Goal: Book appointment/travel/reservation

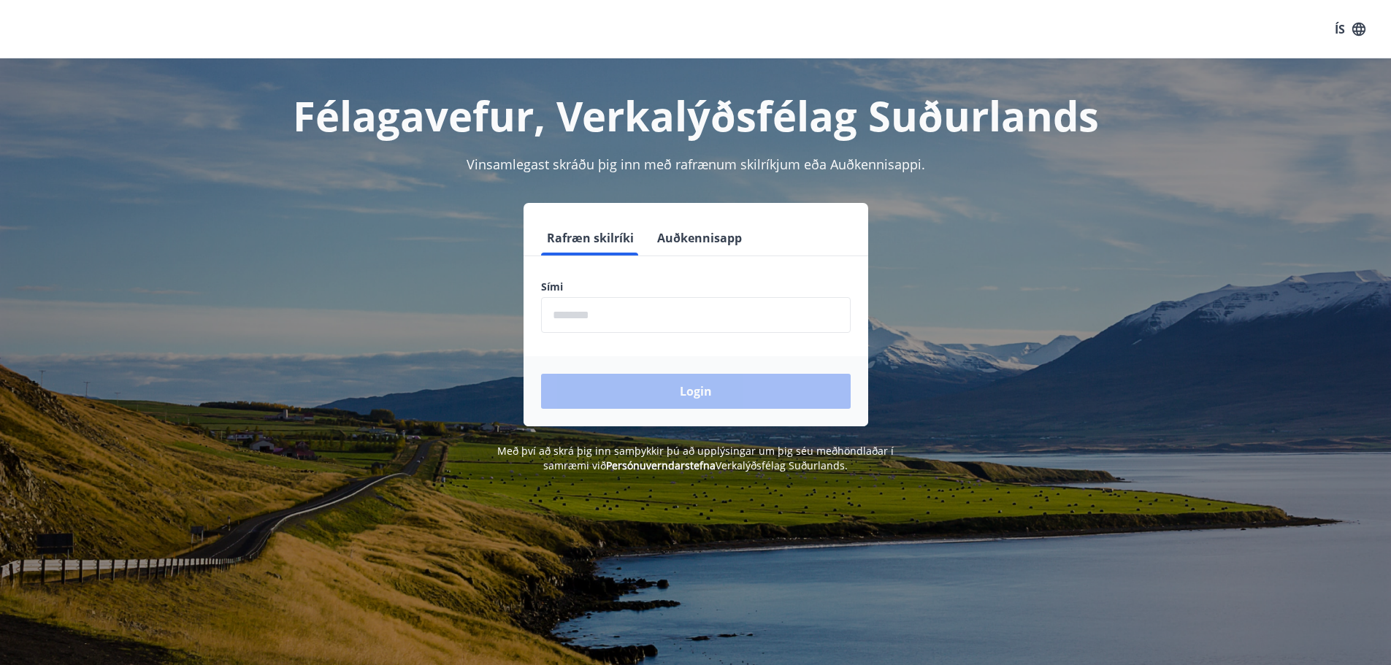
click at [690, 240] on button "Auðkennisapp" at bounding box center [699, 238] width 96 height 35
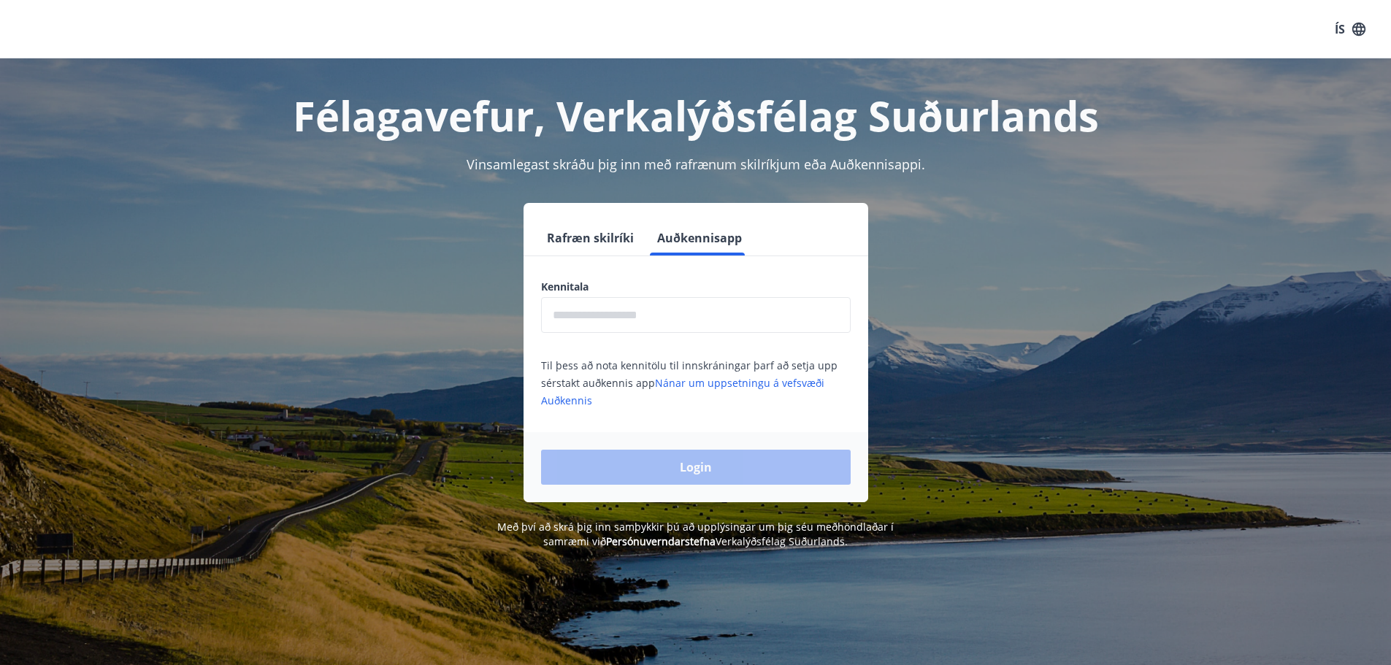
click at [673, 323] on input "text" at bounding box center [696, 315] width 310 height 36
type input "**********"
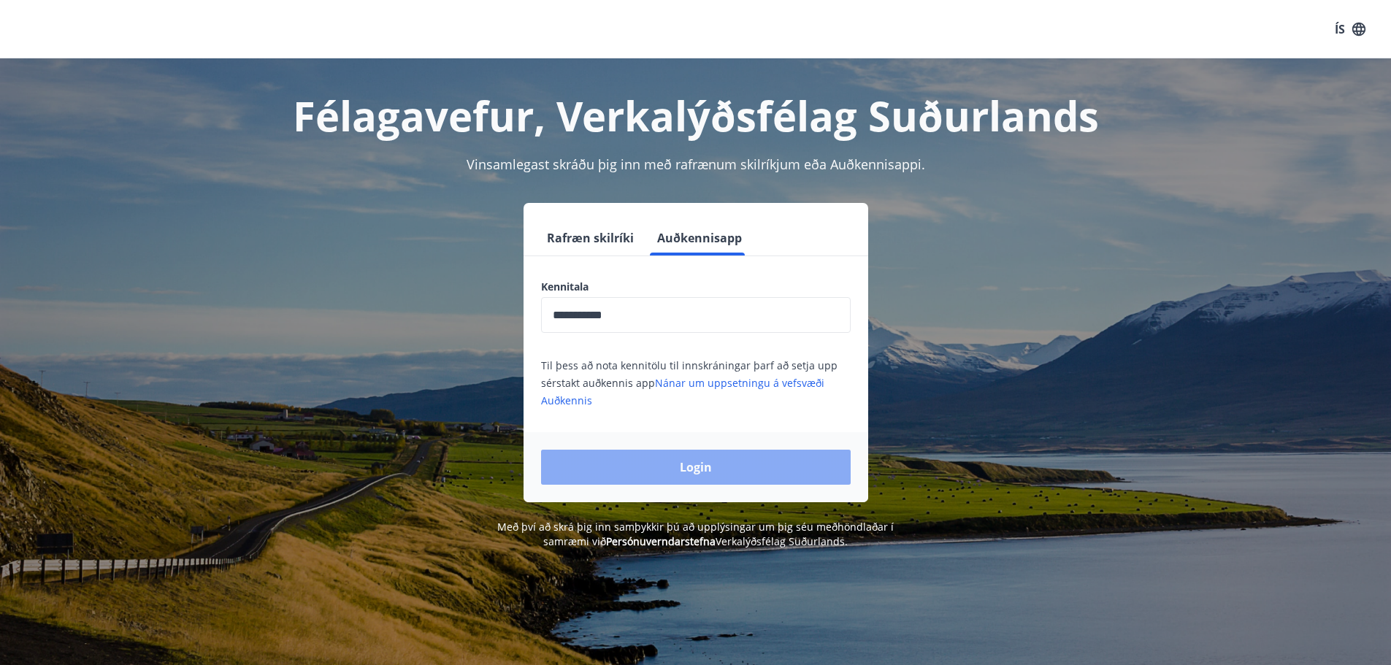
click at [670, 475] on button "Login" at bounding box center [696, 467] width 310 height 35
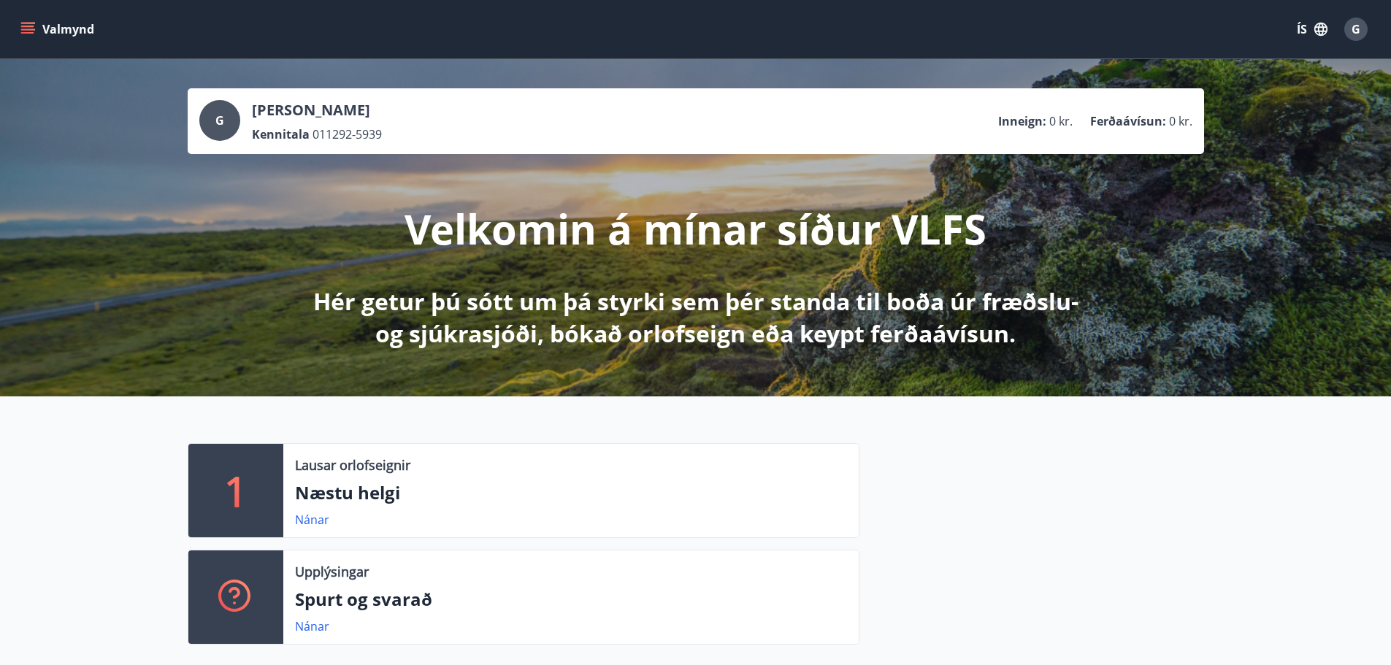
click at [1318, 33] on icon "button" at bounding box center [1321, 29] width 16 height 16
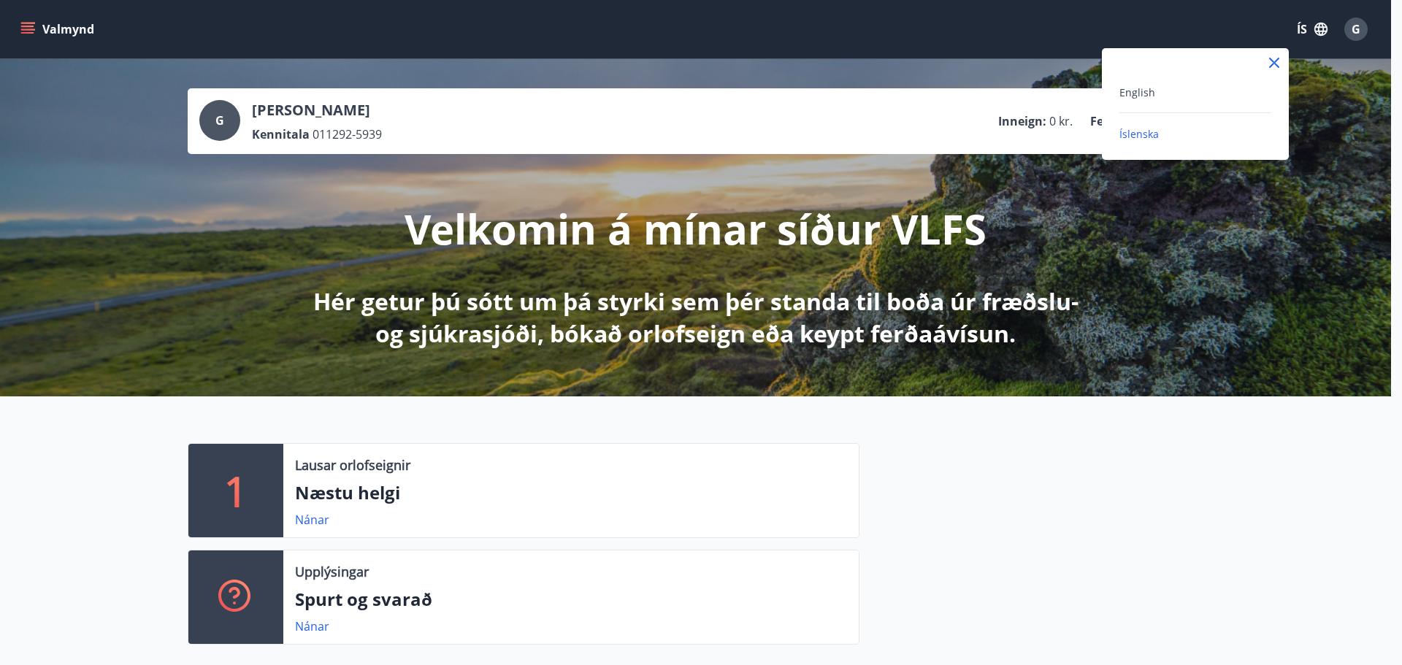
click at [1155, 86] on div "English" at bounding box center [1195, 92] width 152 height 18
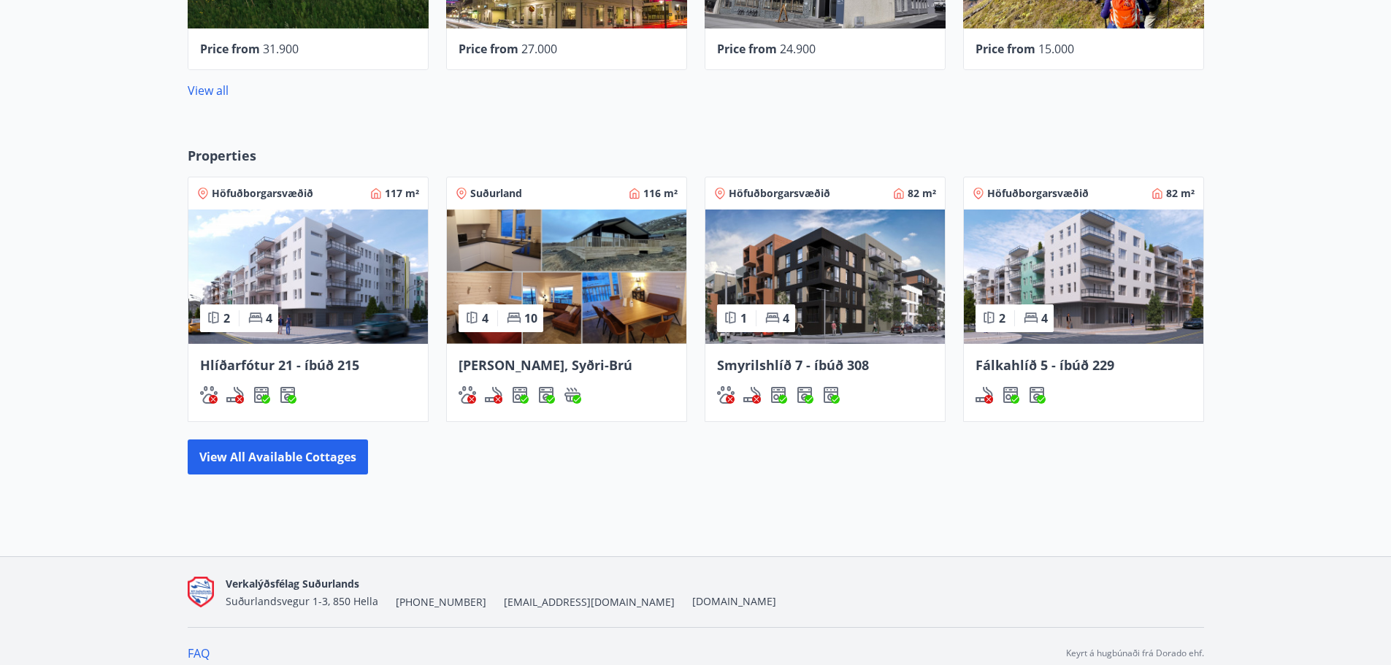
scroll to position [876, 0]
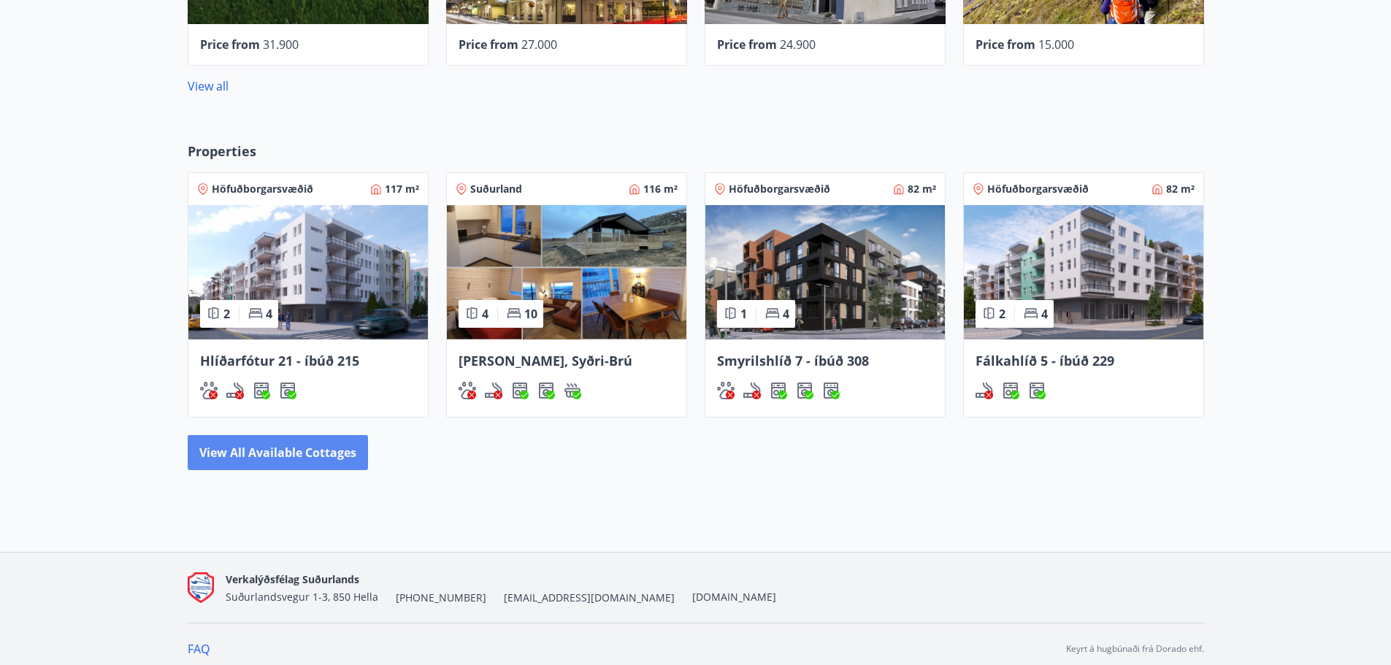
click at [335, 447] on button "View all available cottages" at bounding box center [278, 452] width 180 height 35
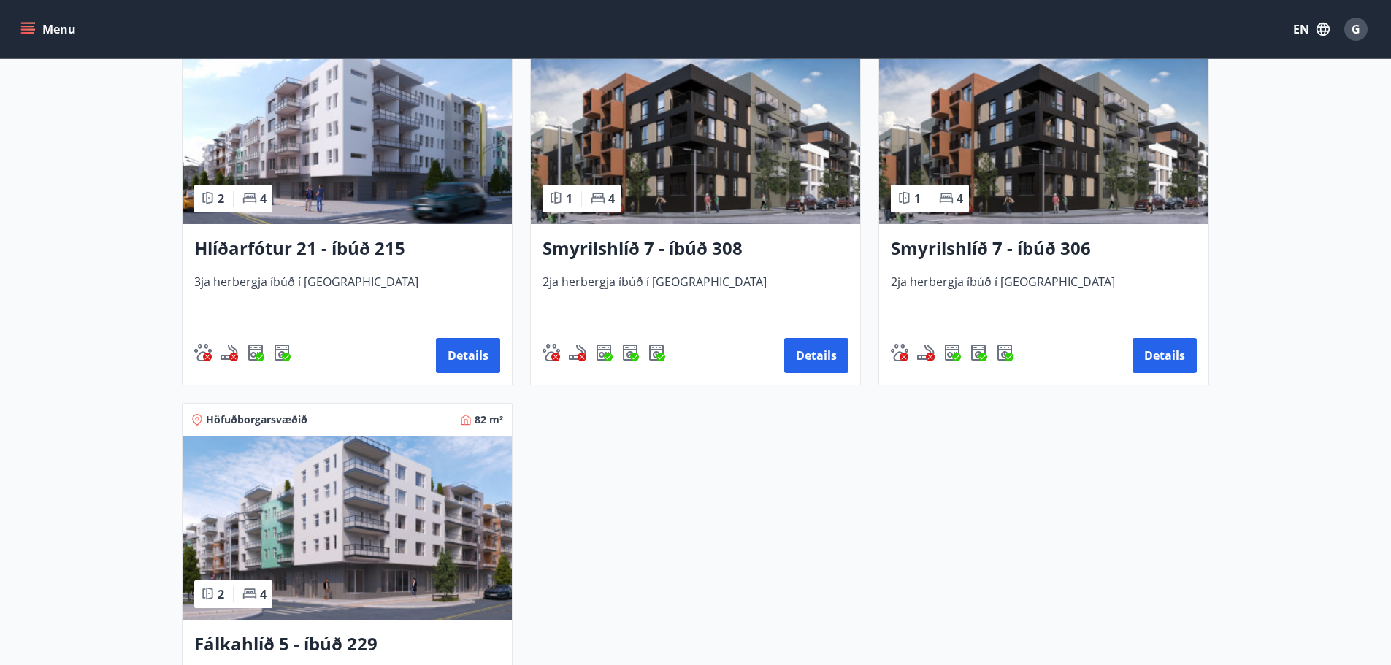
scroll to position [876, 0]
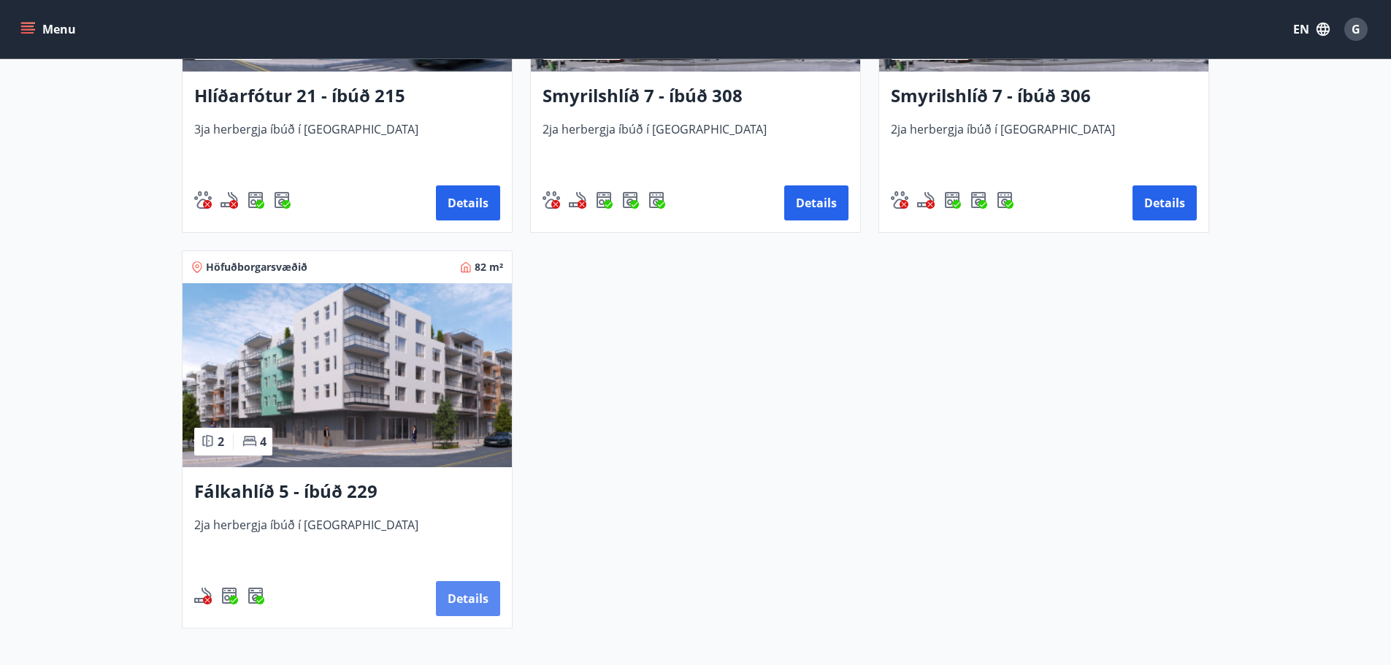
click at [470, 604] on button "Details" at bounding box center [468, 598] width 64 height 35
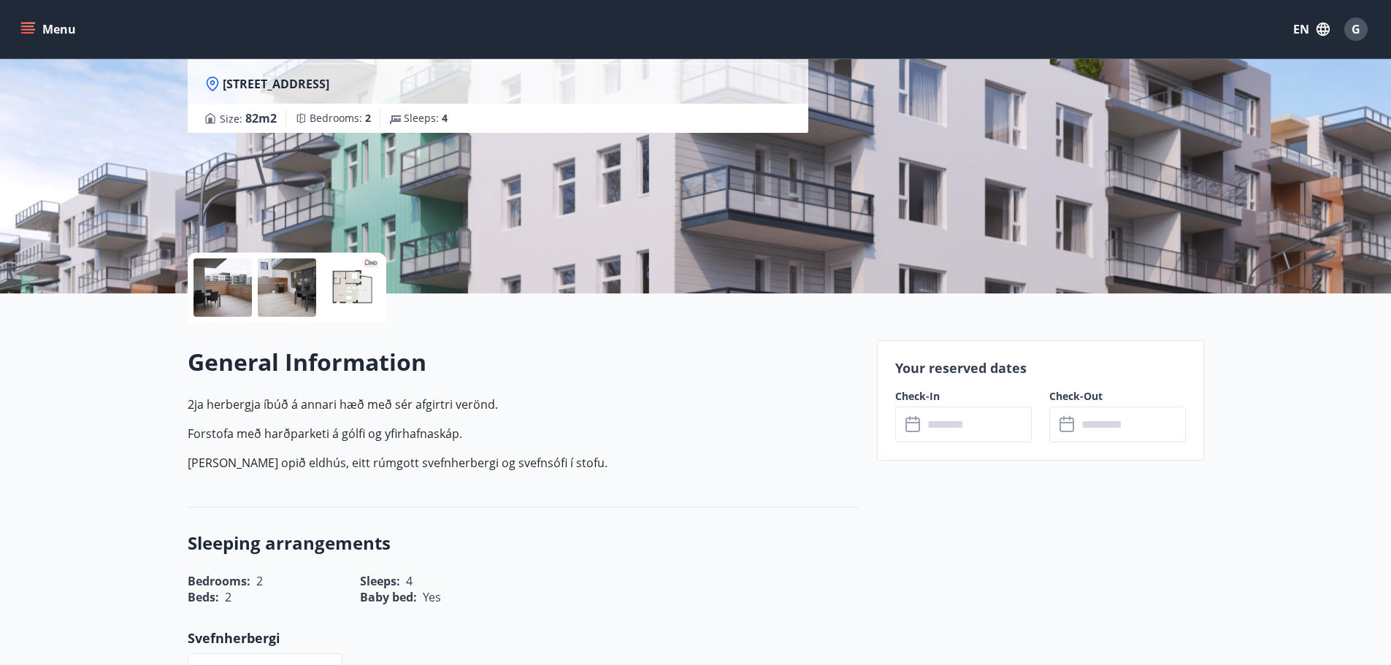
scroll to position [146, 0]
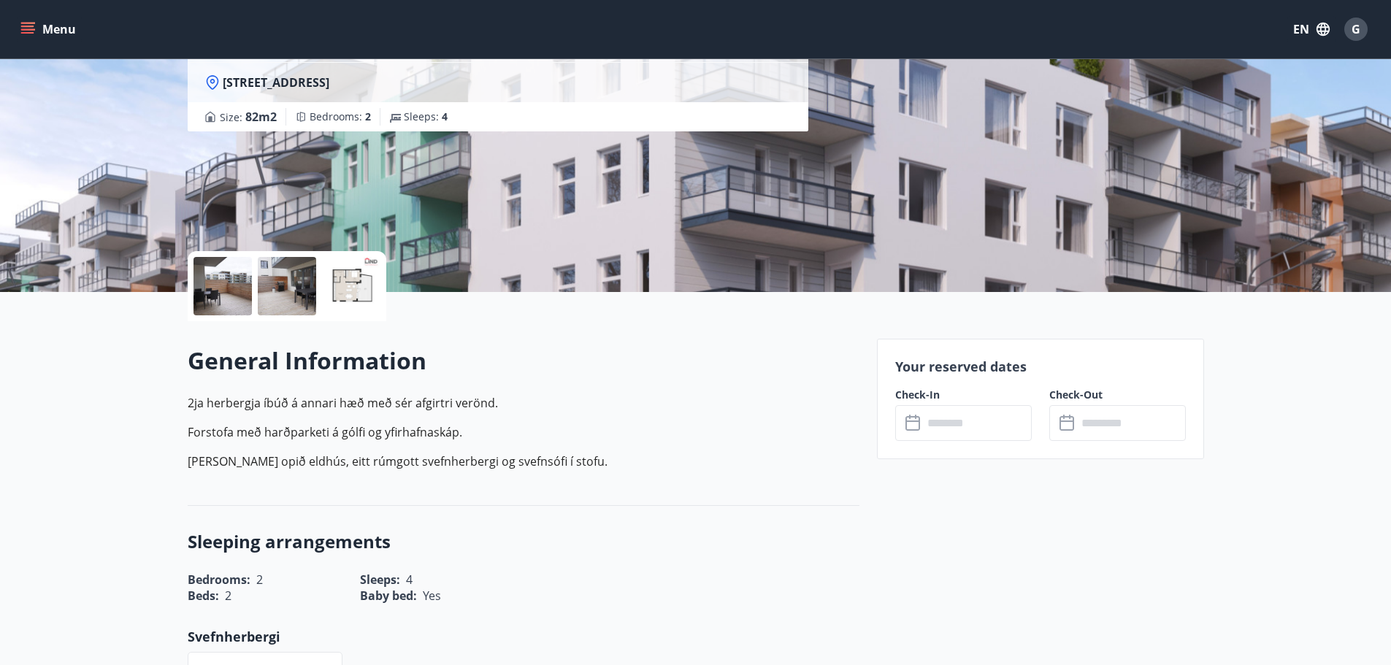
click at [971, 422] on input "text" at bounding box center [977, 423] width 109 height 36
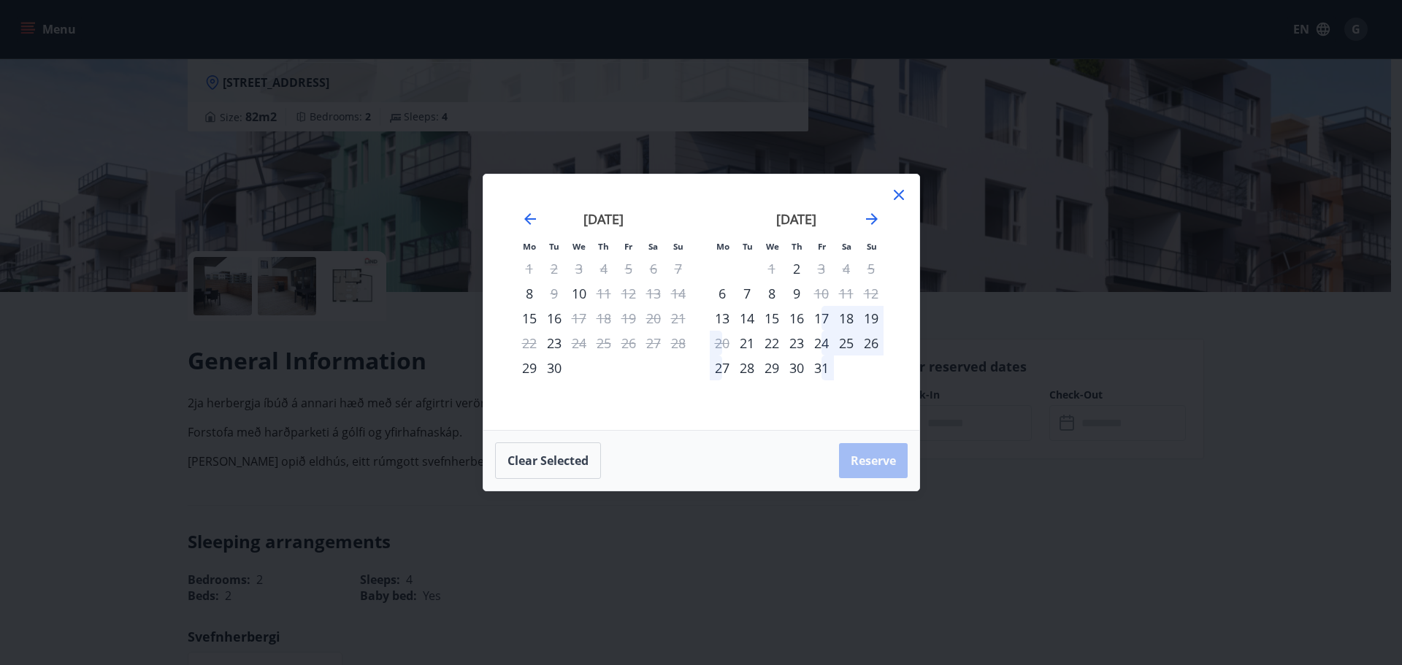
click at [903, 195] on icon at bounding box center [899, 195] width 18 height 18
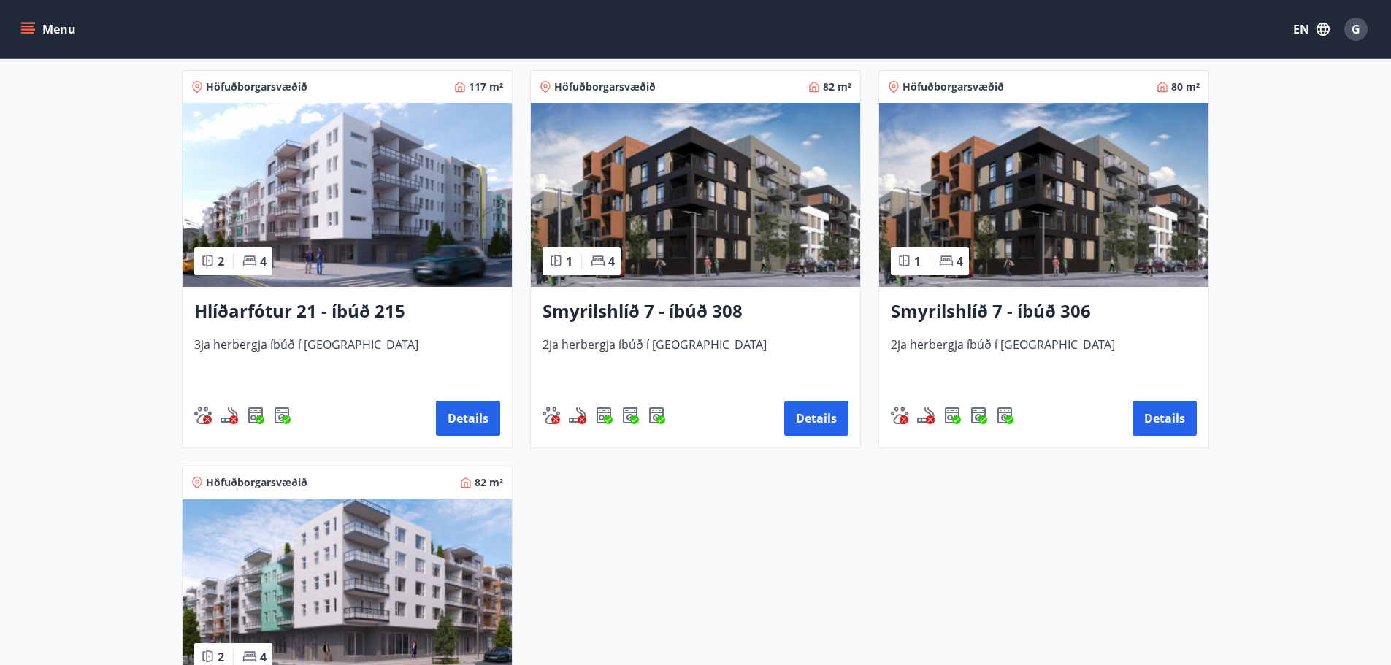
scroll to position [876, 0]
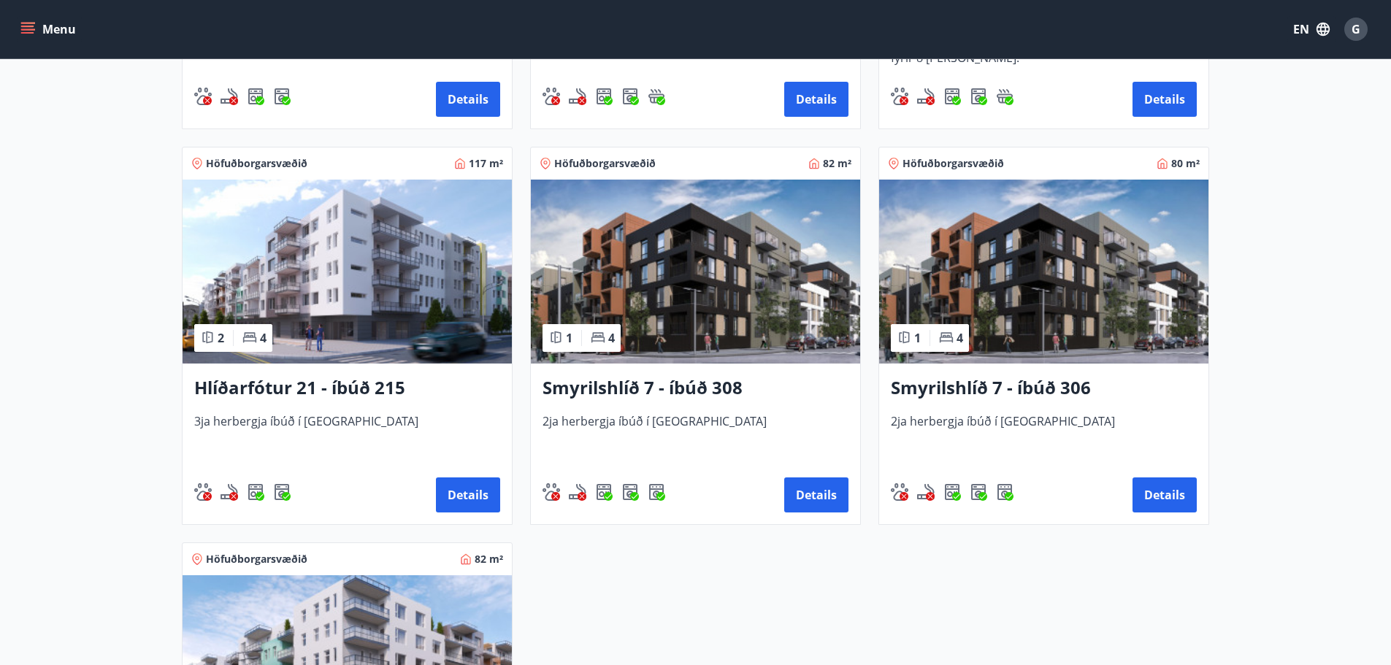
click at [1093, 310] on img at bounding box center [1043, 272] width 329 height 184
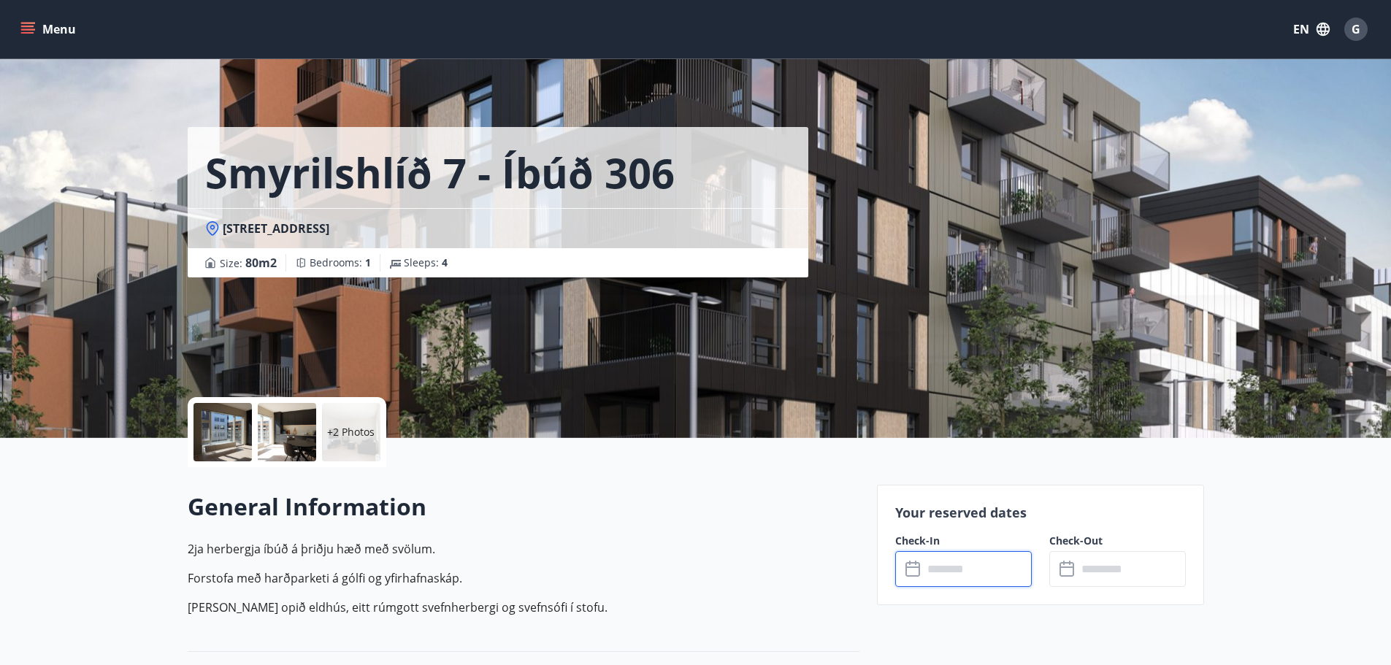
click at [987, 562] on input "text" at bounding box center [977, 569] width 109 height 36
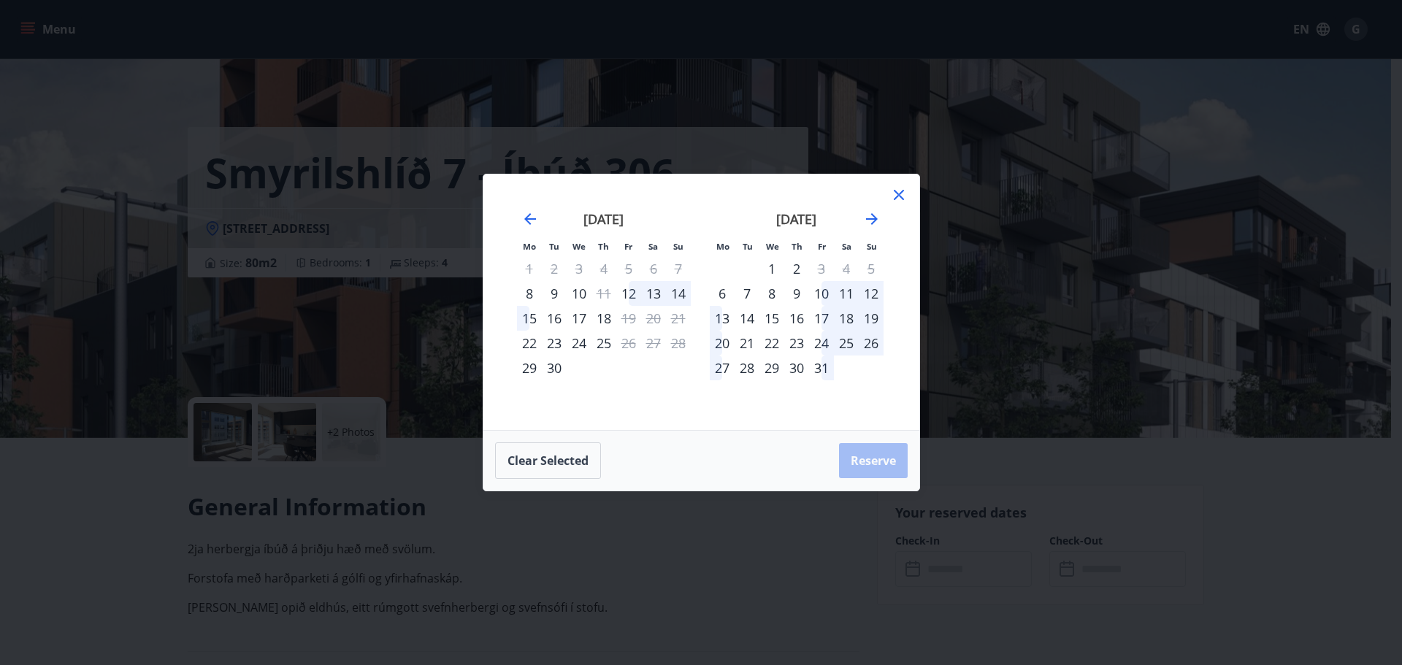
click at [905, 193] on icon at bounding box center [899, 195] width 18 height 18
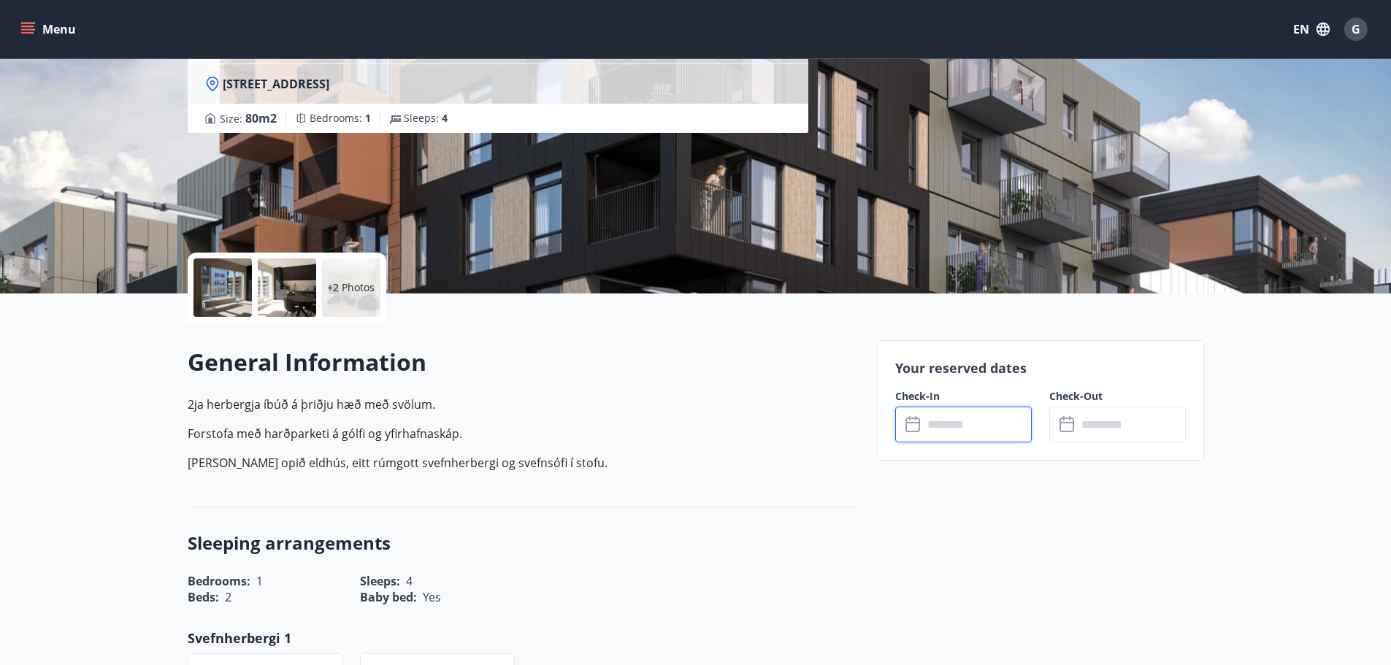
scroll to position [146, 0]
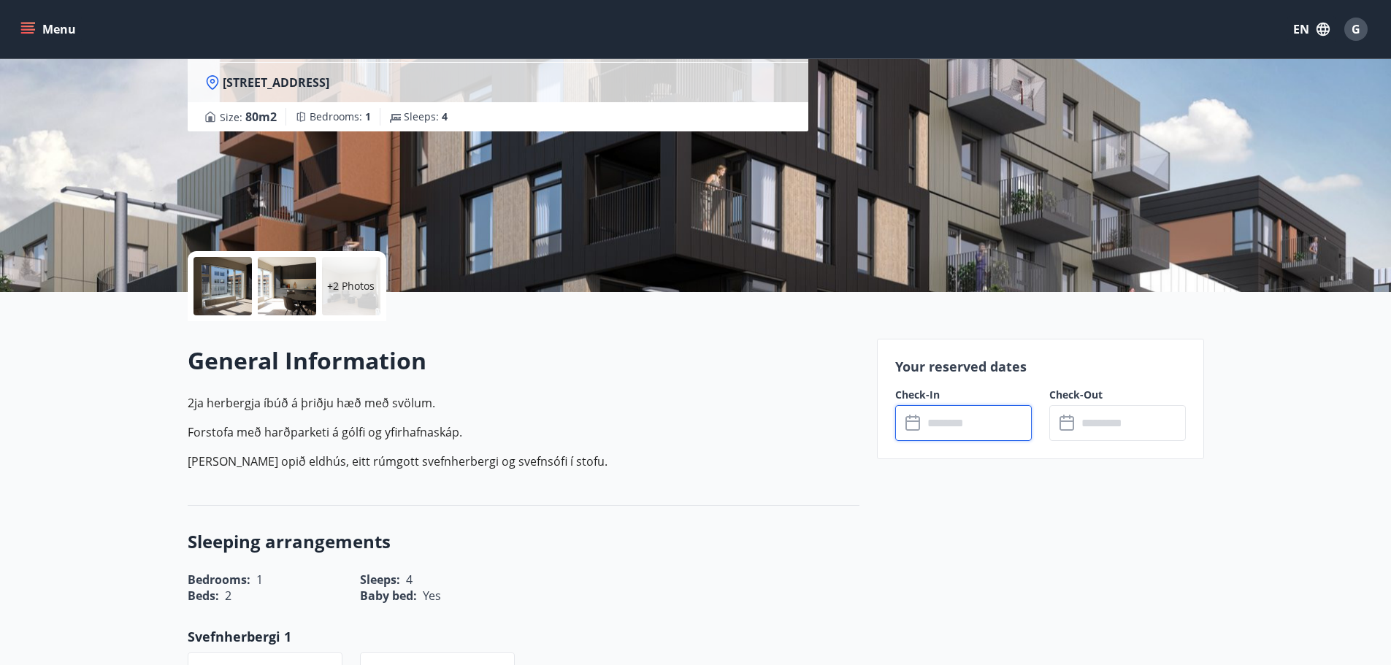
click at [964, 429] on input "text" at bounding box center [977, 423] width 109 height 36
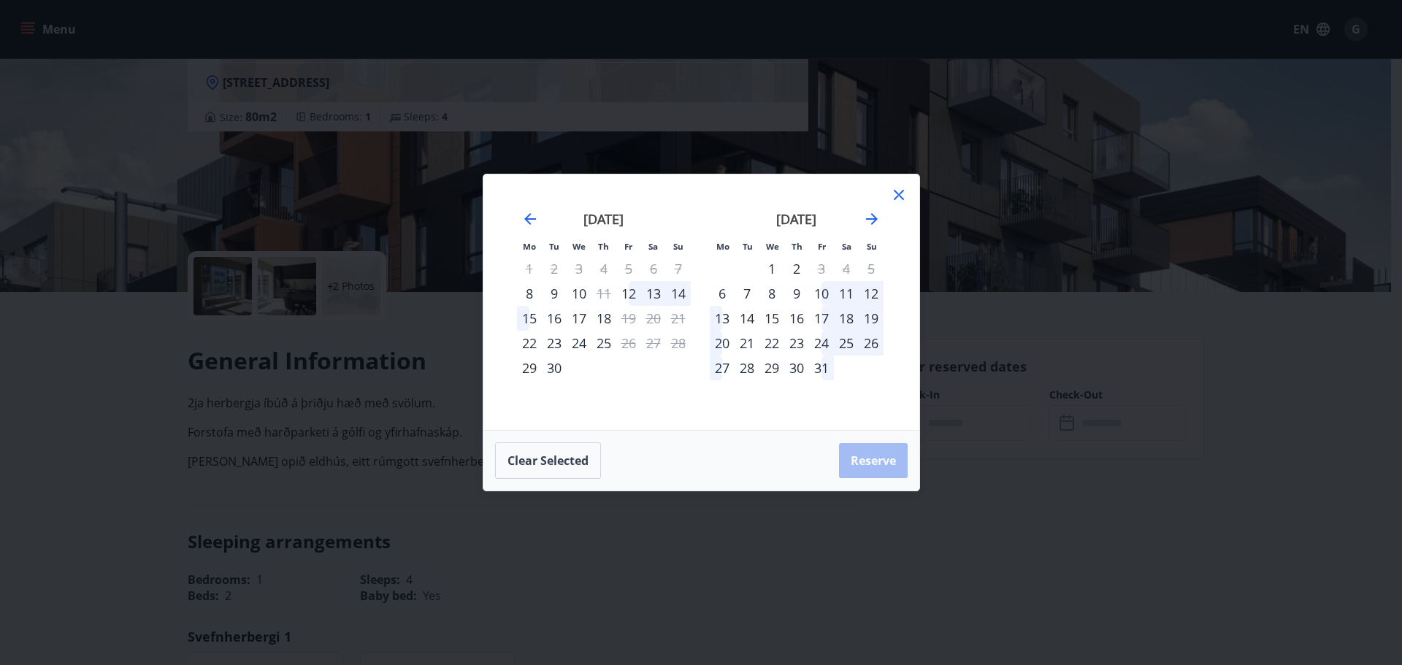
click at [897, 199] on icon at bounding box center [899, 195] width 18 height 18
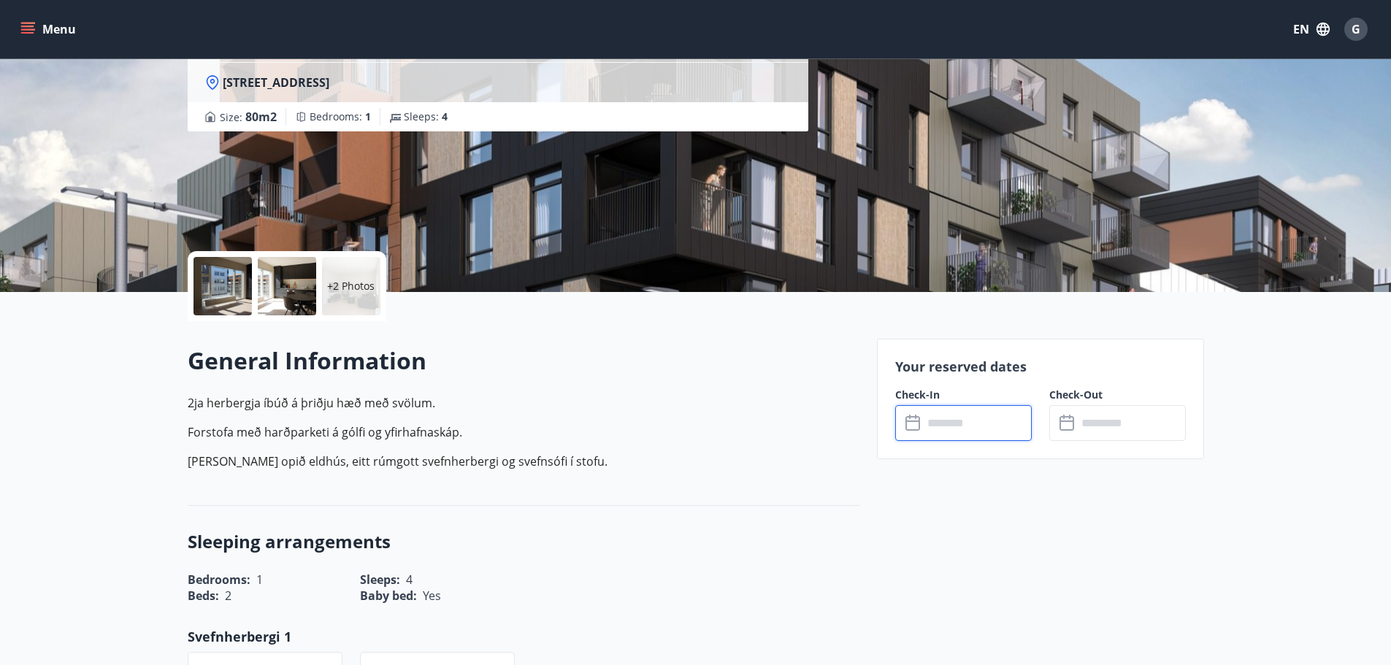
scroll to position [2, 0]
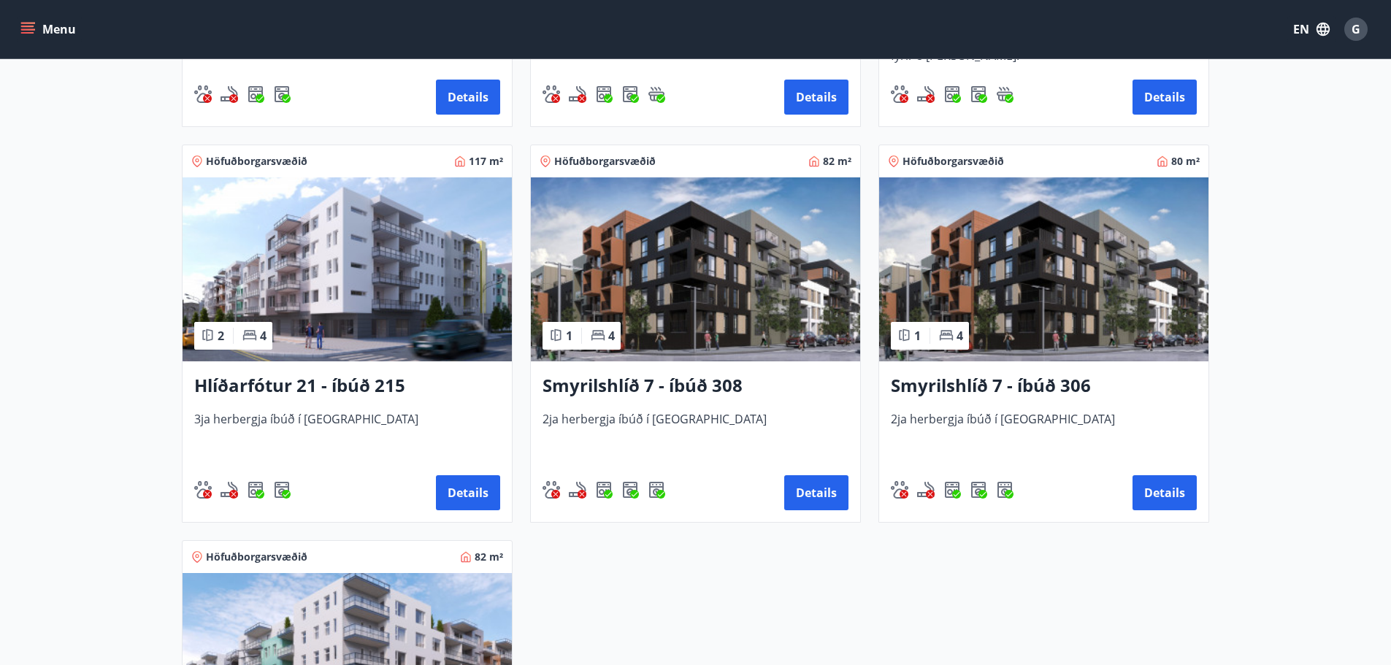
click at [756, 324] on img at bounding box center [695, 269] width 329 height 184
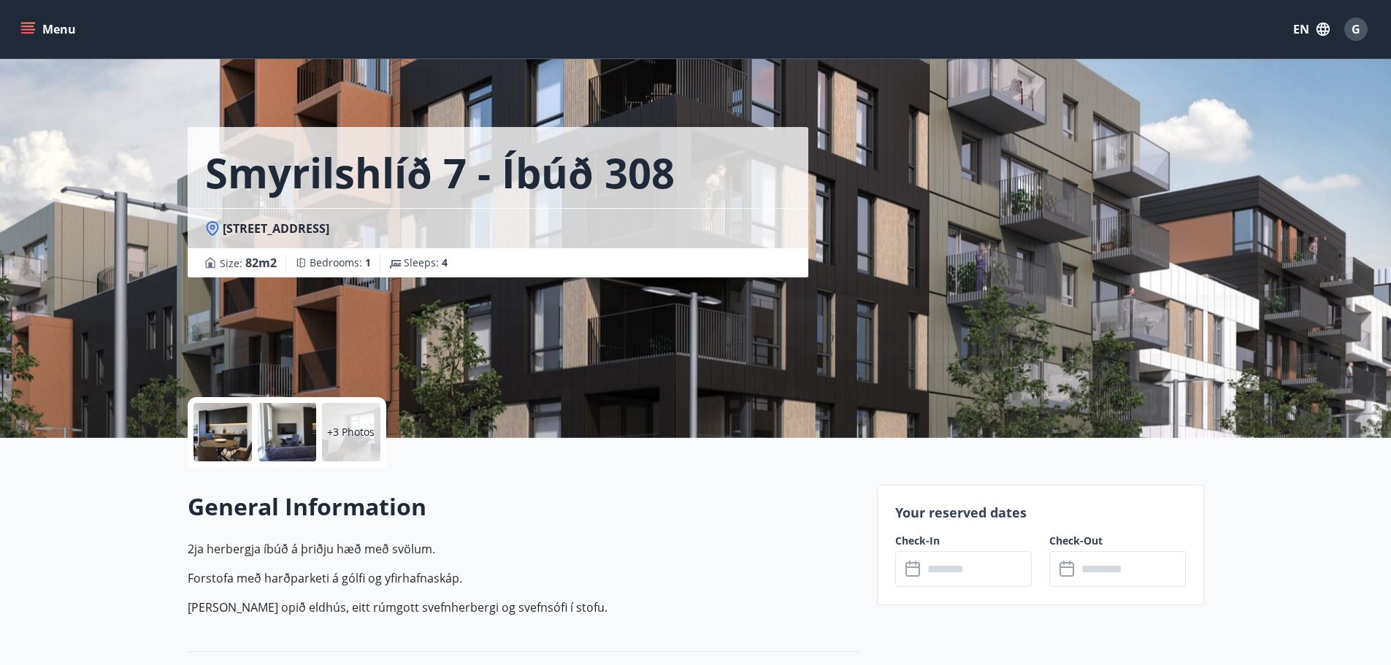
click at [969, 583] on input "text" at bounding box center [977, 569] width 109 height 36
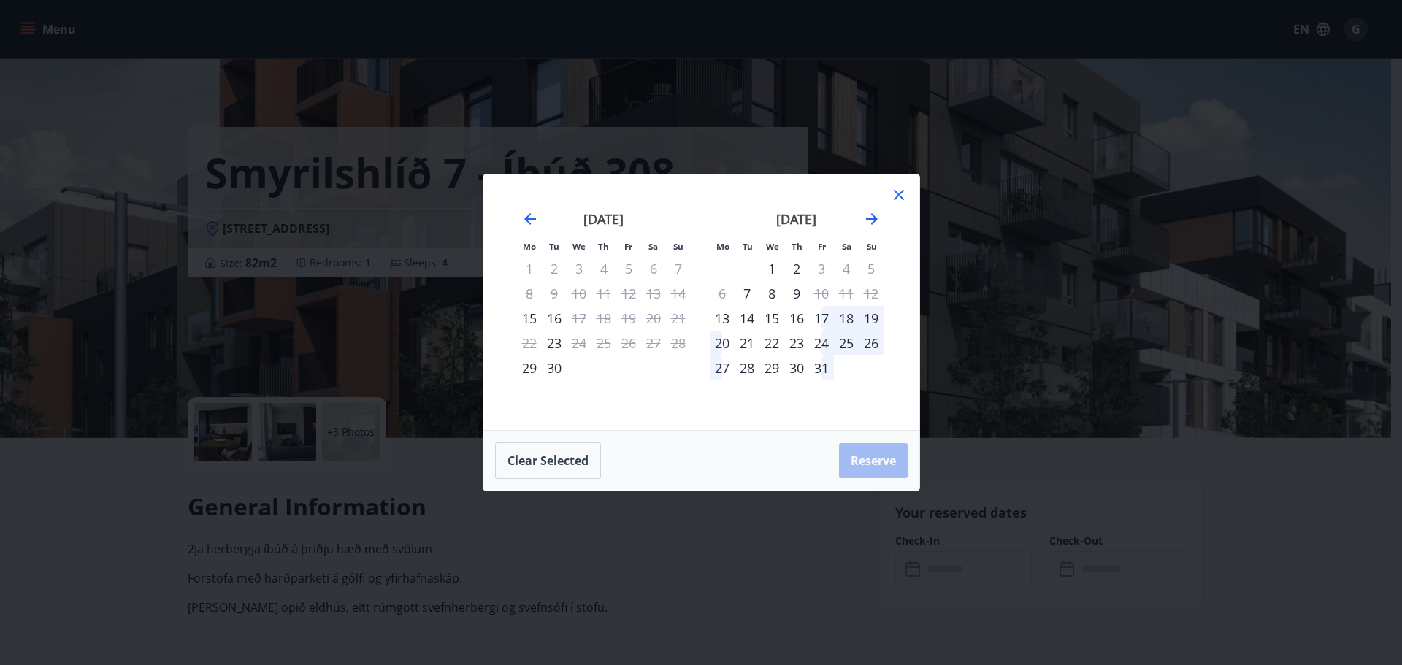
drag, startPoint x: 893, startPoint y: 198, endPoint x: 885, endPoint y: 197, distance: 8.1
click at [893, 197] on icon at bounding box center [899, 195] width 18 height 18
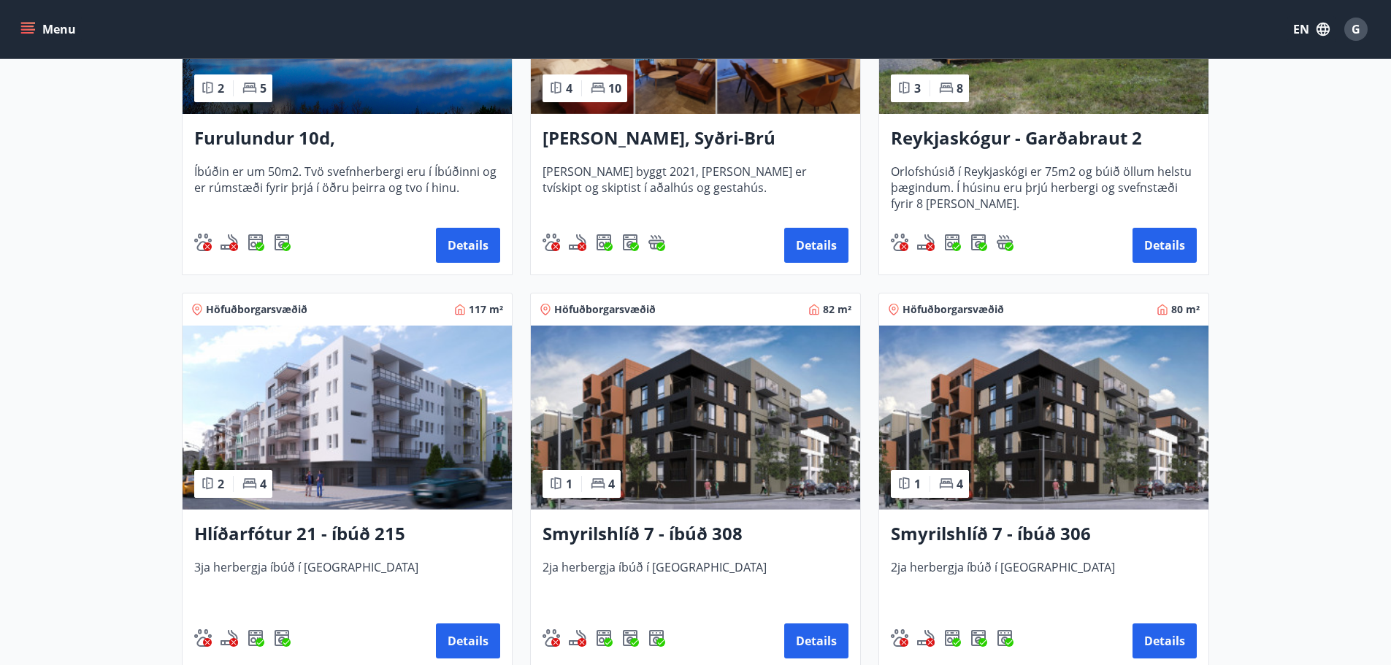
click at [792, 447] on img at bounding box center [695, 418] width 329 height 184
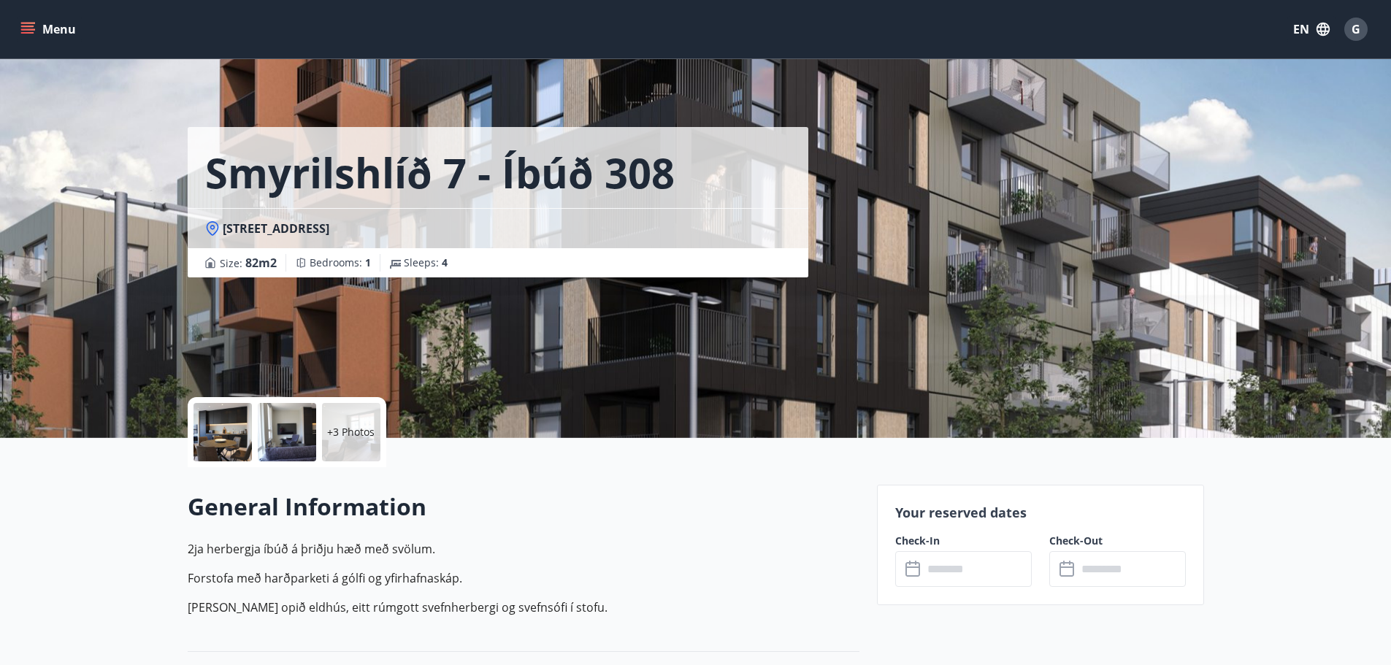
click at [957, 568] on input "text" at bounding box center [977, 569] width 109 height 36
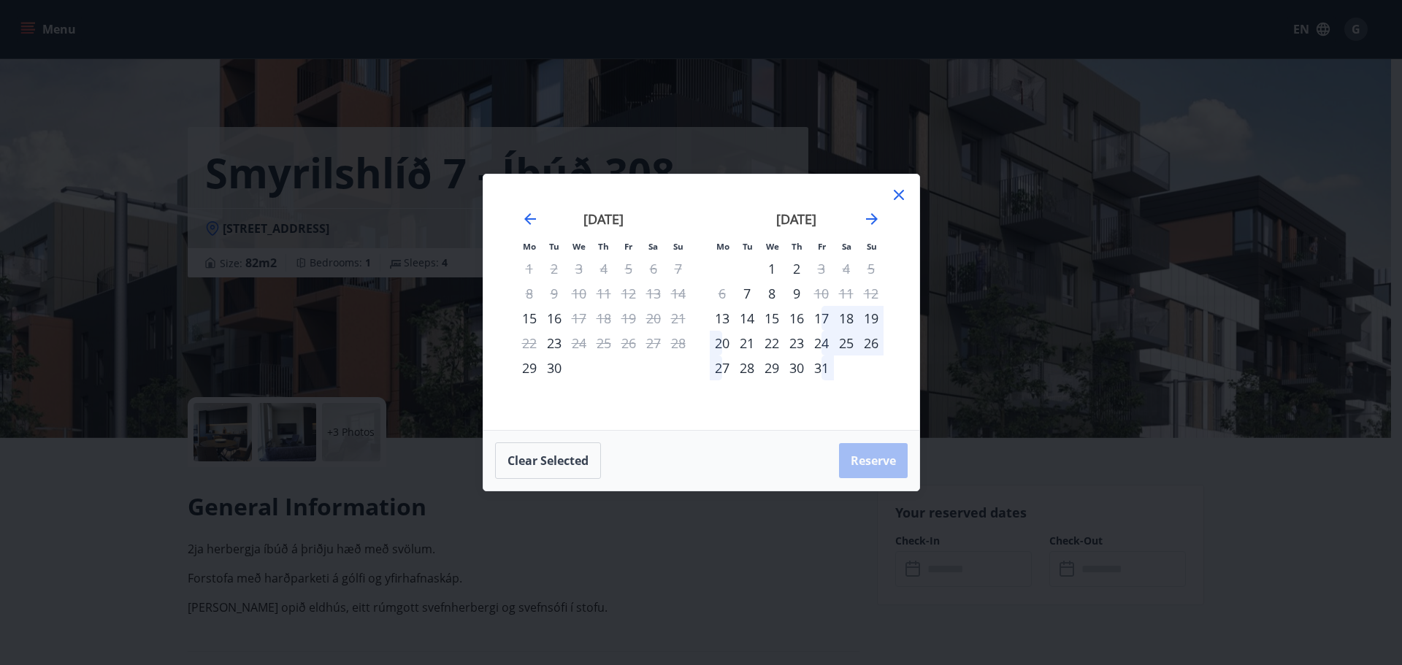
click at [905, 194] on icon at bounding box center [899, 195] width 18 height 18
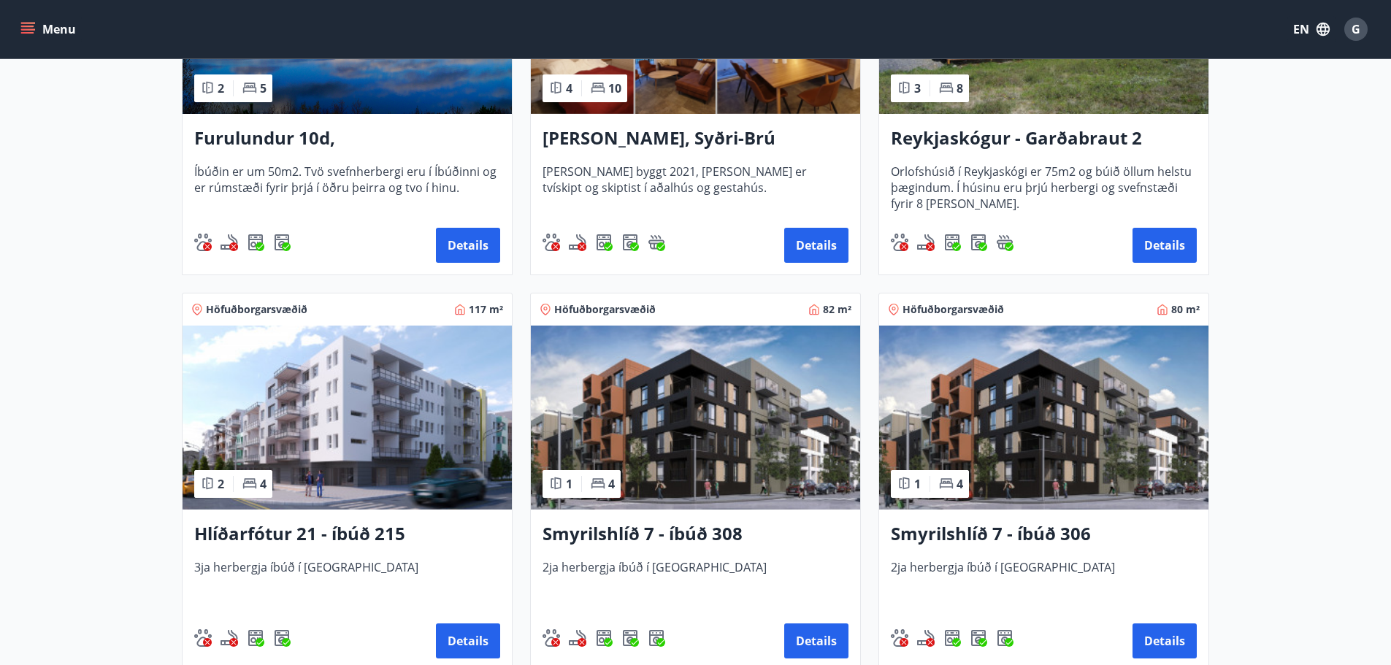
click at [376, 426] on img at bounding box center [347, 418] width 329 height 184
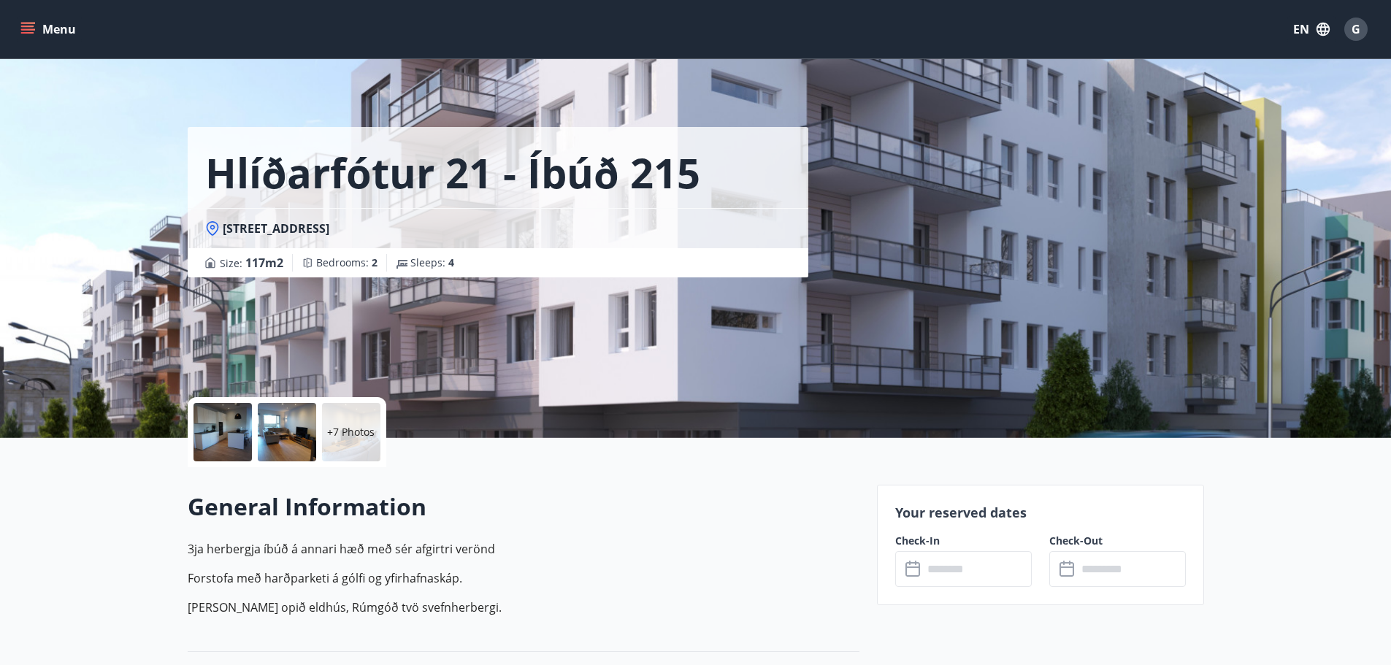
click at [973, 564] on input "text" at bounding box center [977, 569] width 109 height 36
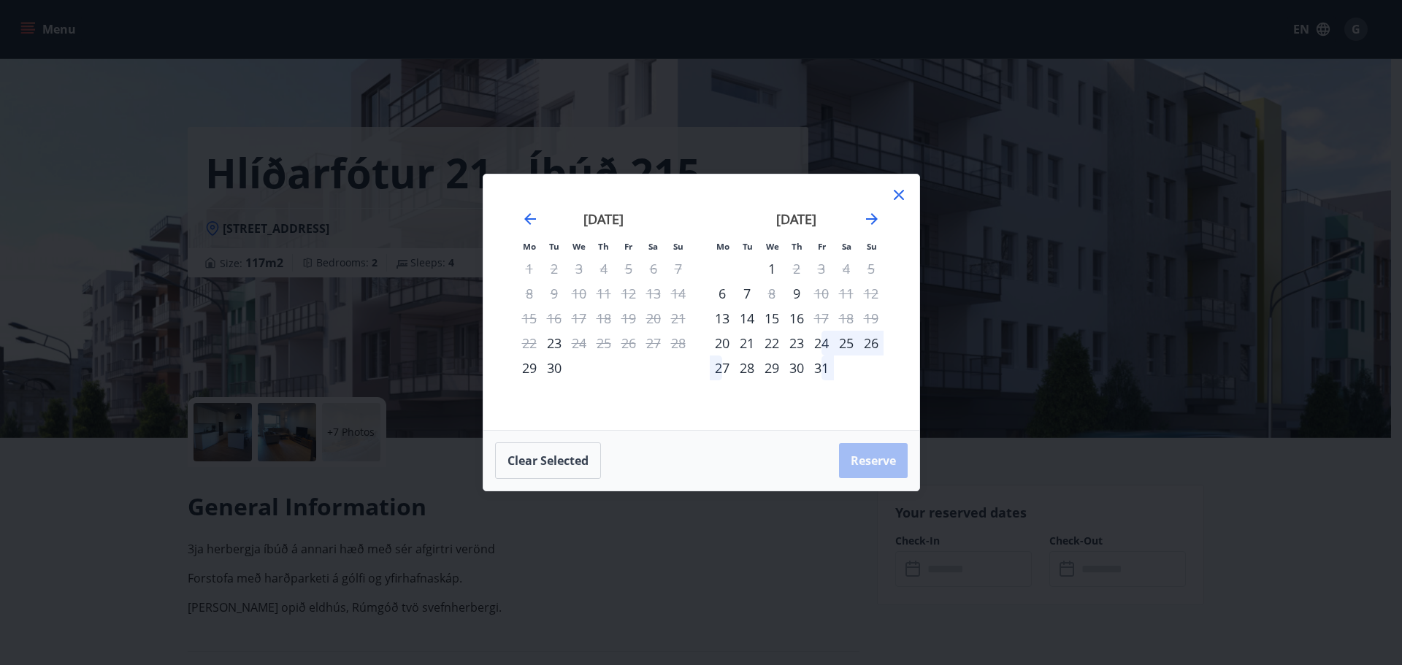
click at [906, 190] on icon at bounding box center [899, 195] width 18 height 18
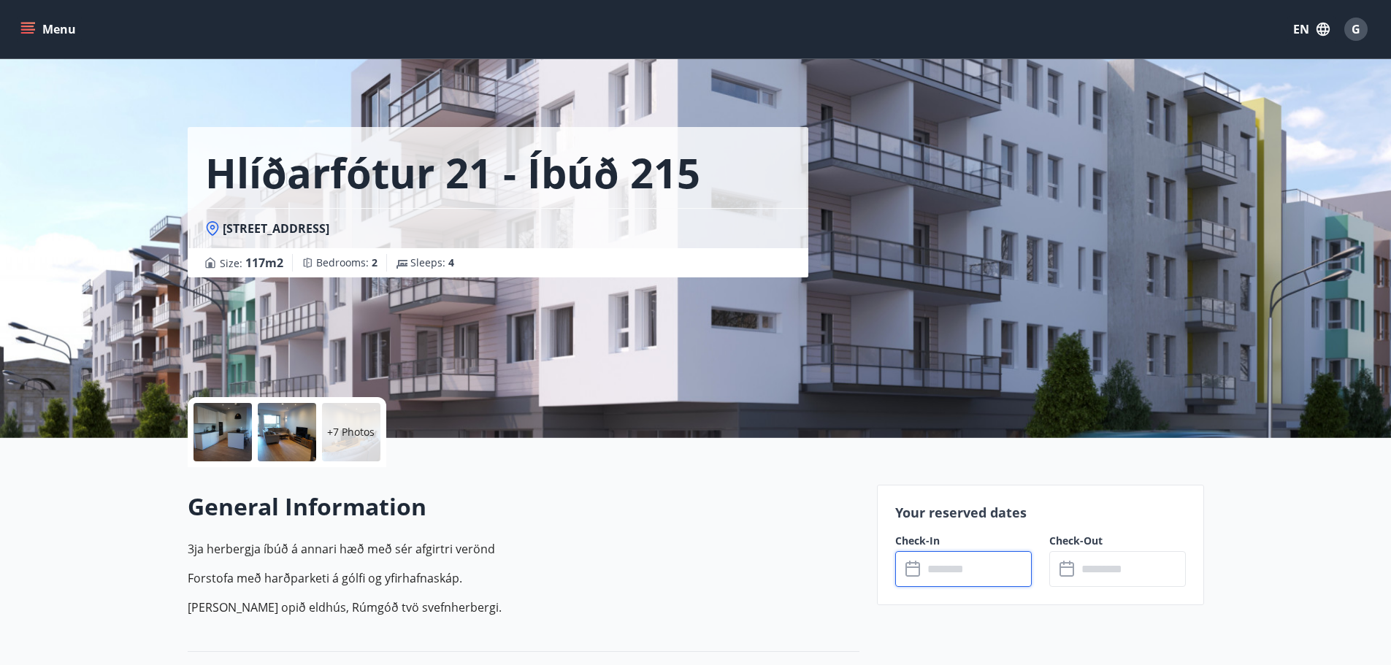
click at [360, 440] on div "+7 Photos" at bounding box center [351, 432] width 58 height 58
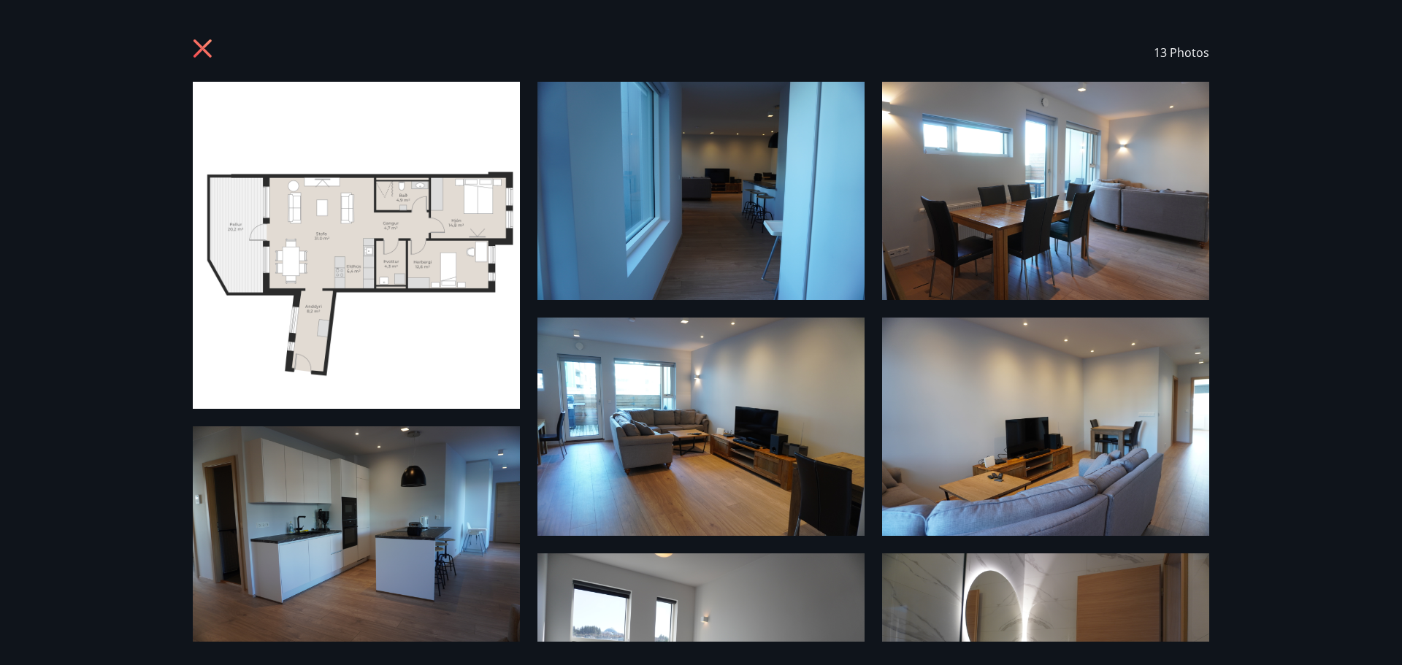
click at [191, 37] on div "13 Photos" at bounding box center [701, 52] width 1052 height 58
click at [204, 53] on icon at bounding box center [204, 50] width 23 height 23
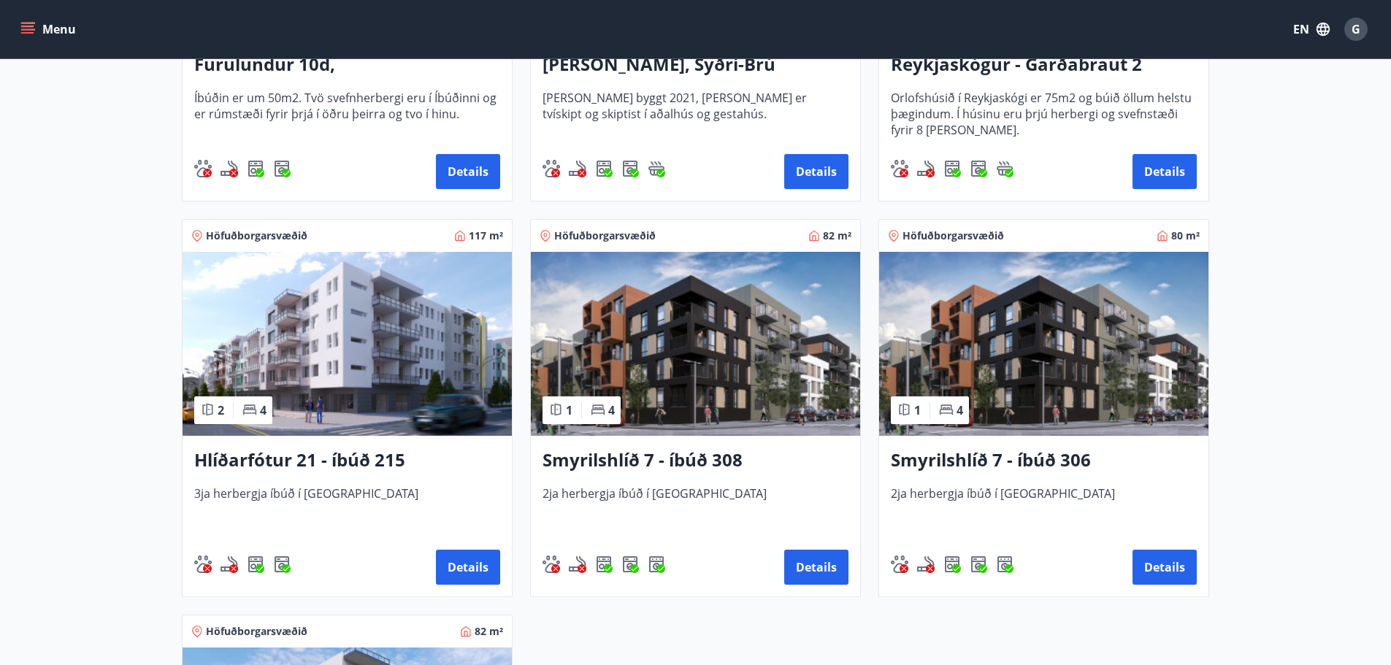
scroll to position [521, 0]
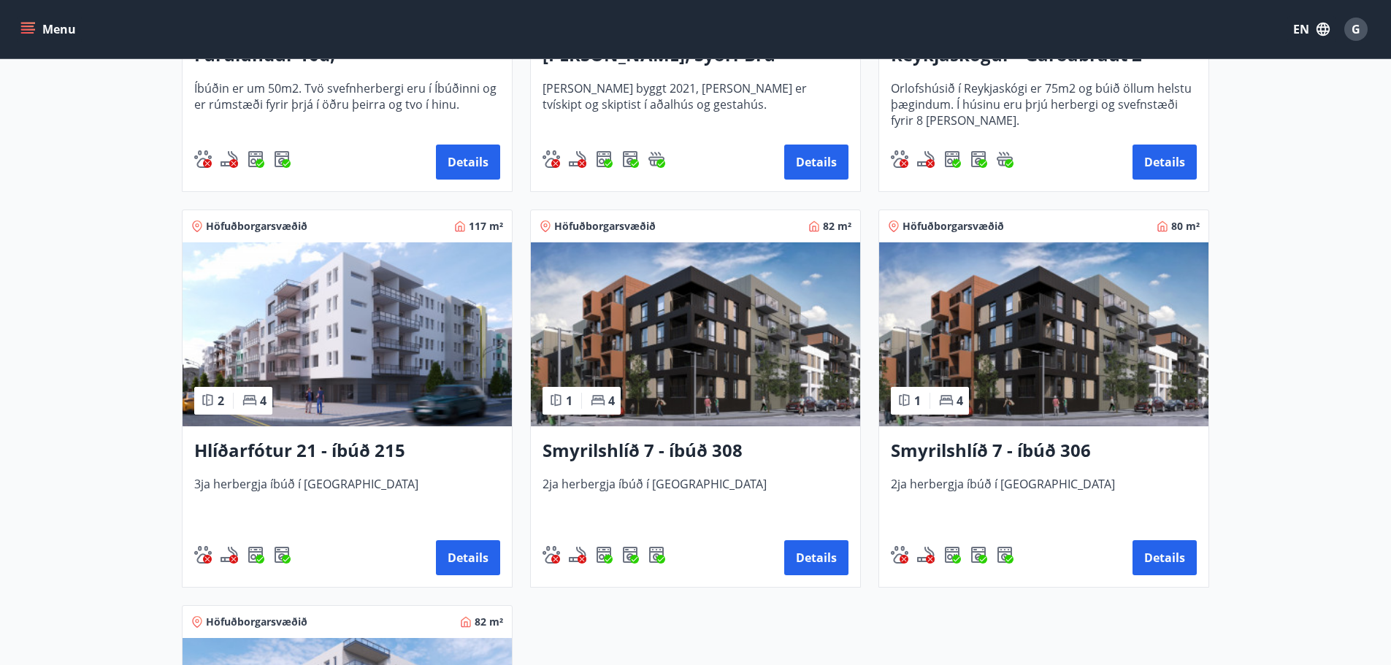
click at [1000, 451] on h3 "Smyrilshlíð 7 - íbúð 306" at bounding box center [1044, 451] width 306 height 26
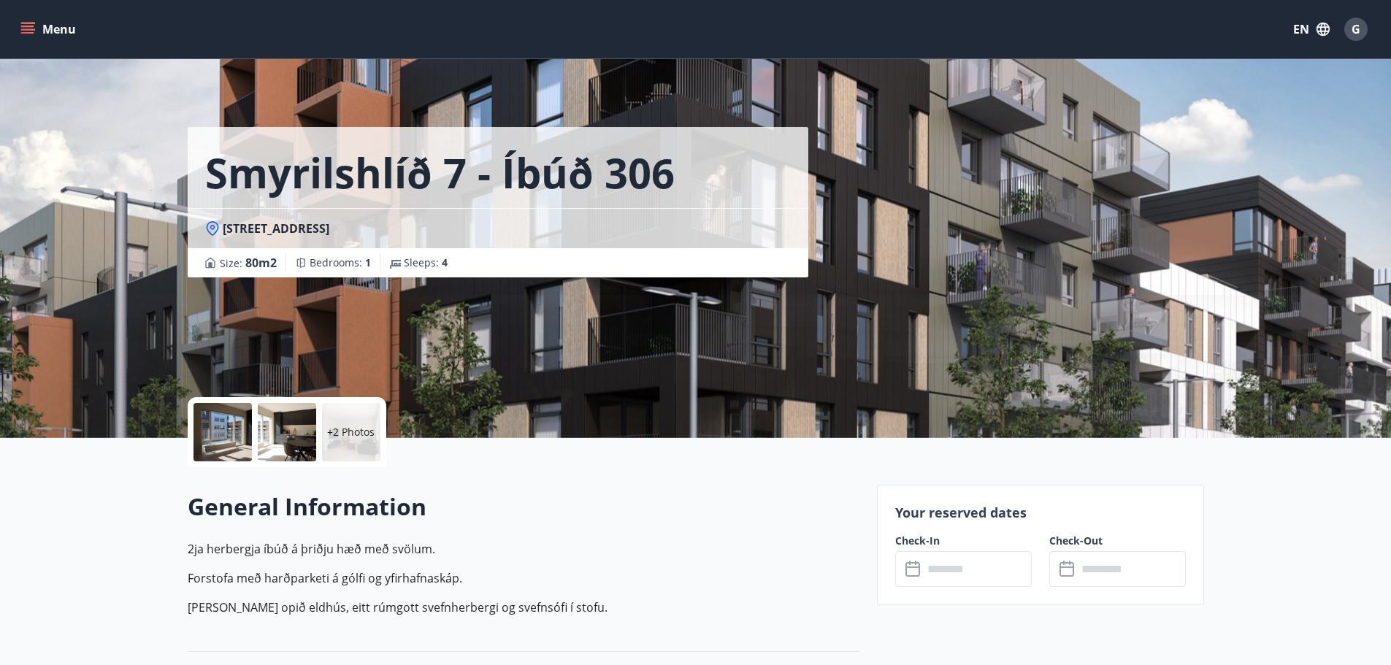
click at [983, 560] on input "text" at bounding box center [977, 569] width 109 height 36
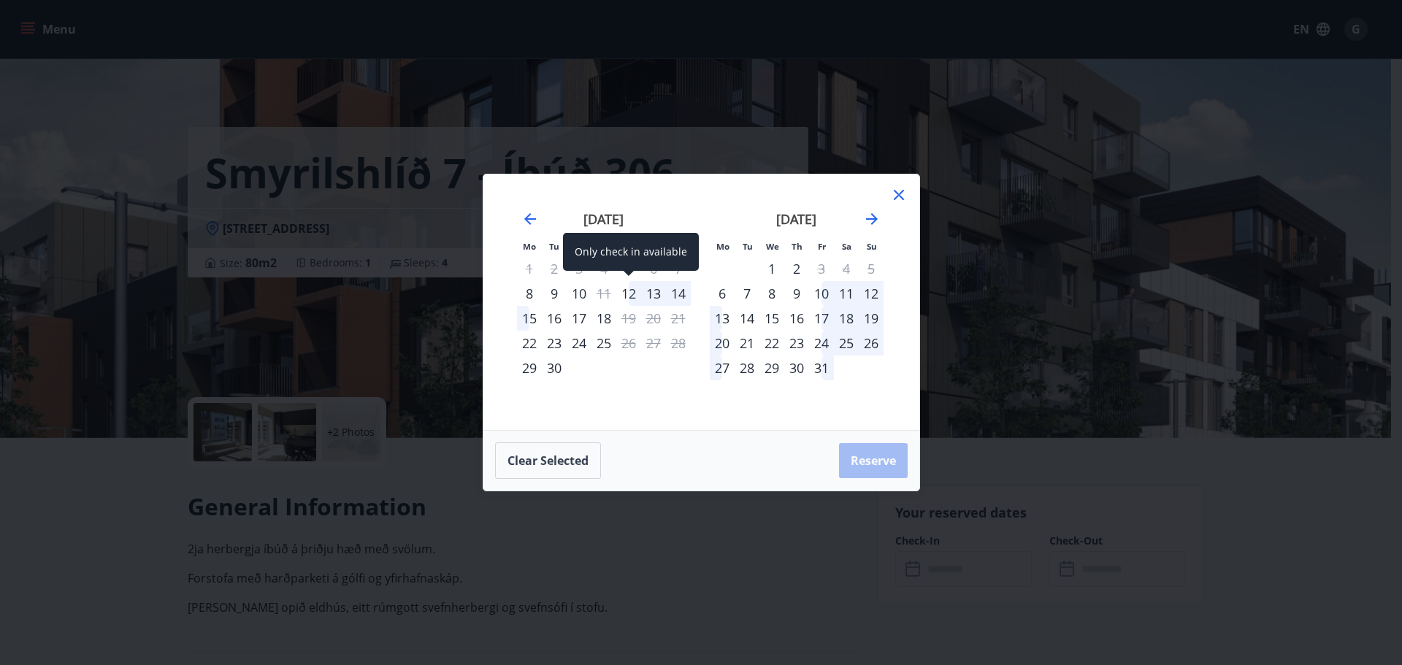
click at [629, 299] on div "12" at bounding box center [628, 293] width 25 height 25
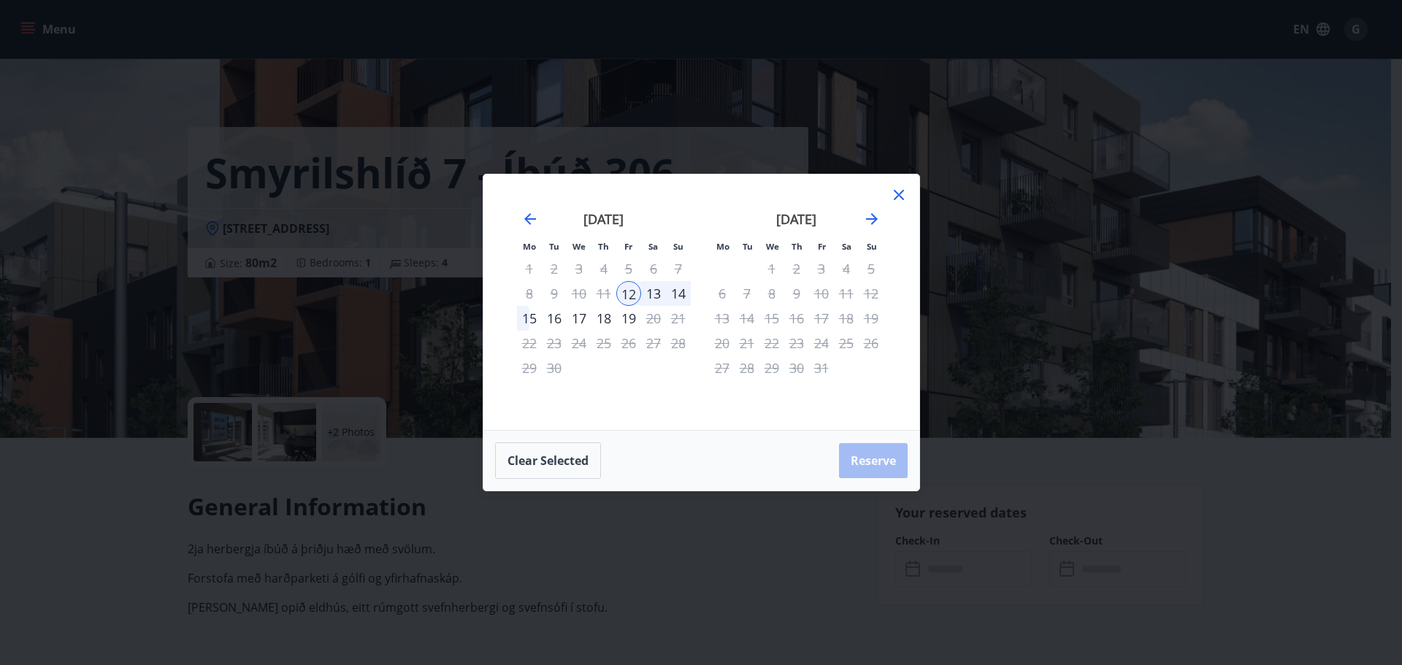
click at [526, 324] on div "15" at bounding box center [529, 318] width 25 height 25
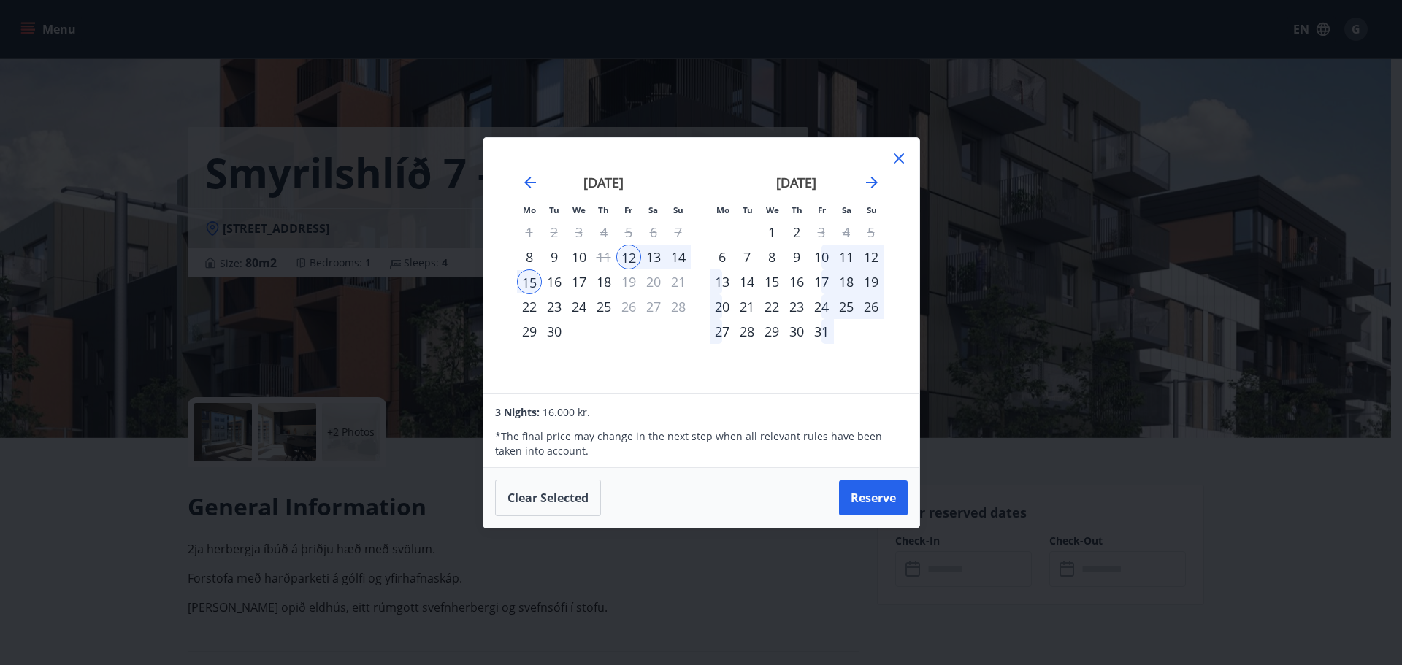
click at [899, 158] on icon at bounding box center [898, 158] width 2 height 2
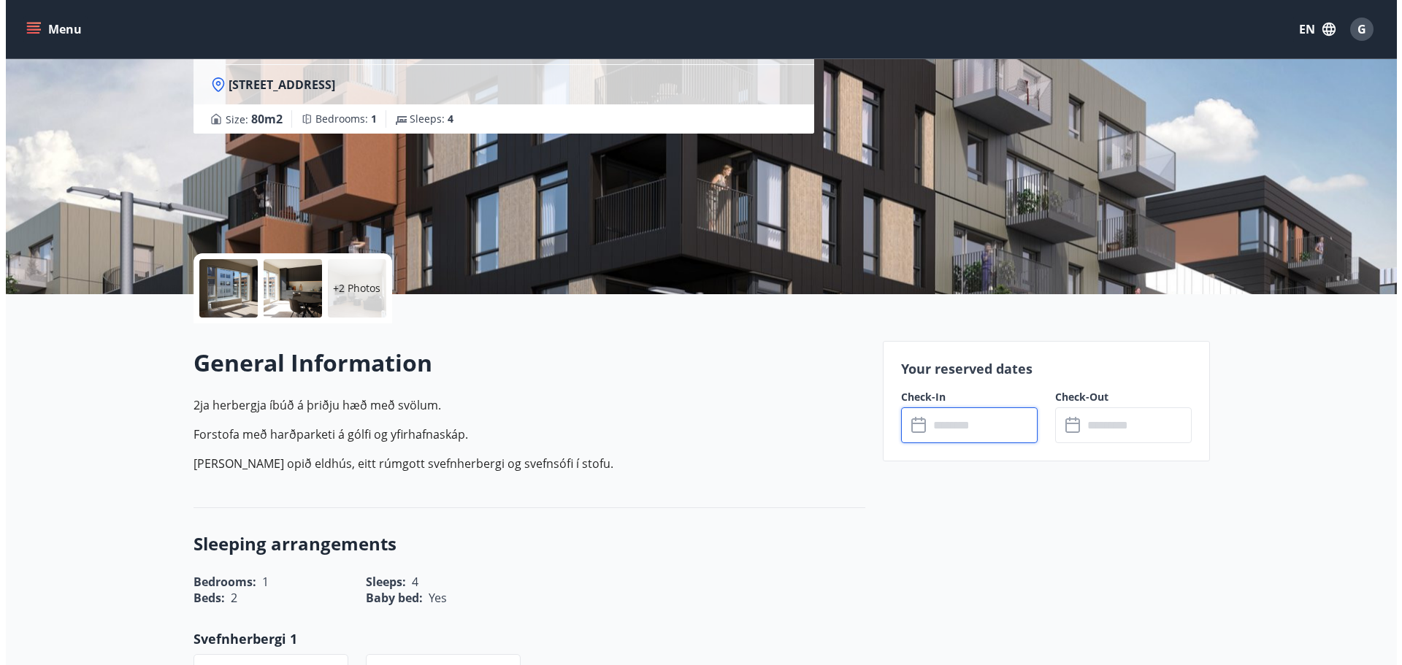
scroll to position [219, 0]
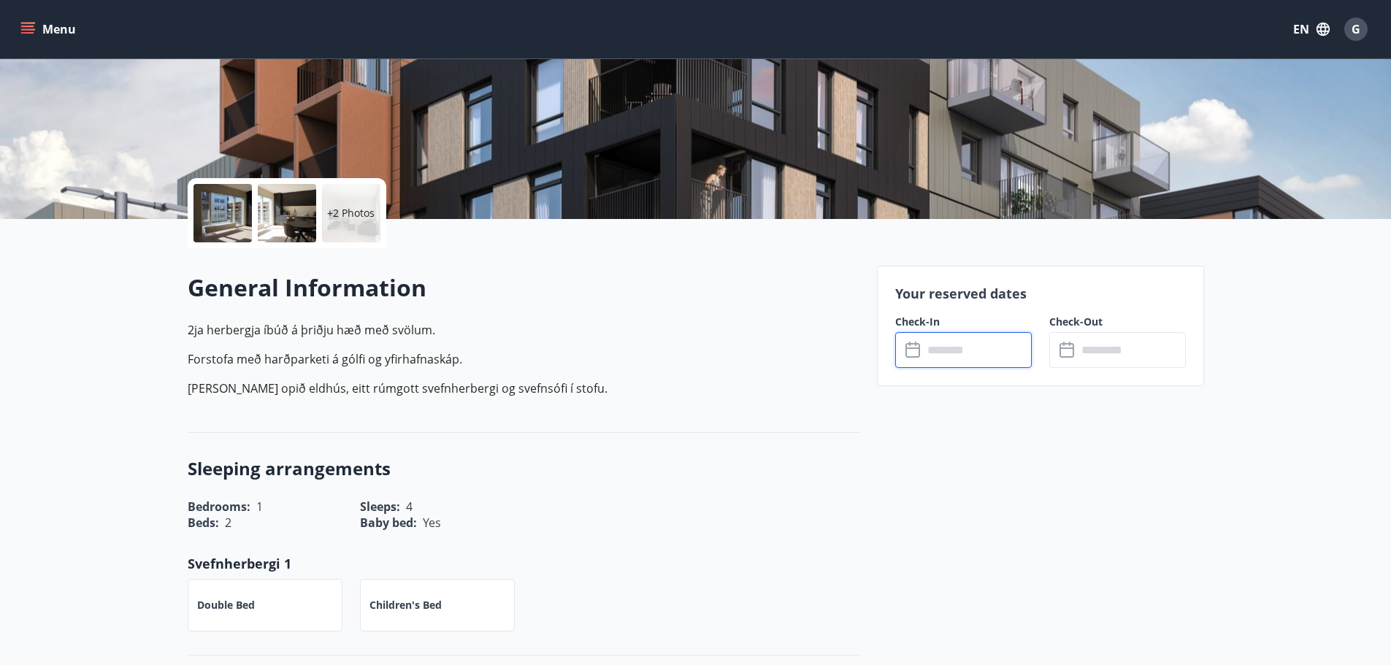
click at [968, 345] on input "text" at bounding box center [977, 350] width 109 height 36
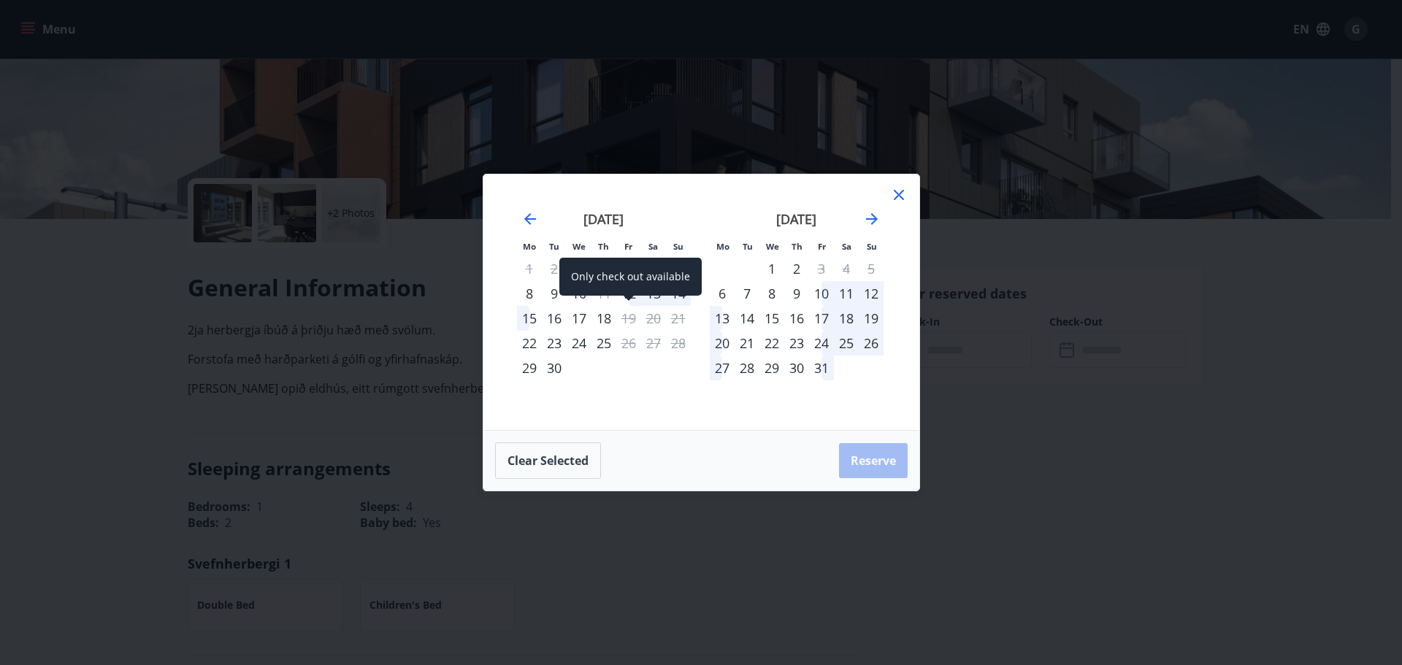
click at [632, 297] on span at bounding box center [629, 299] width 10 height 7
click at [632, 294] on div "Only check out available" at bounding box center [630, 277] width 142 height 38
